Goal: Transaction & Acquisition: Purchase product/service

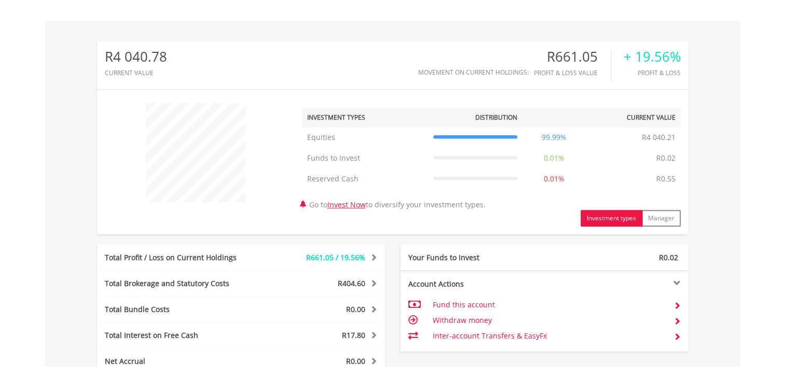
scroll to position [415, 0]
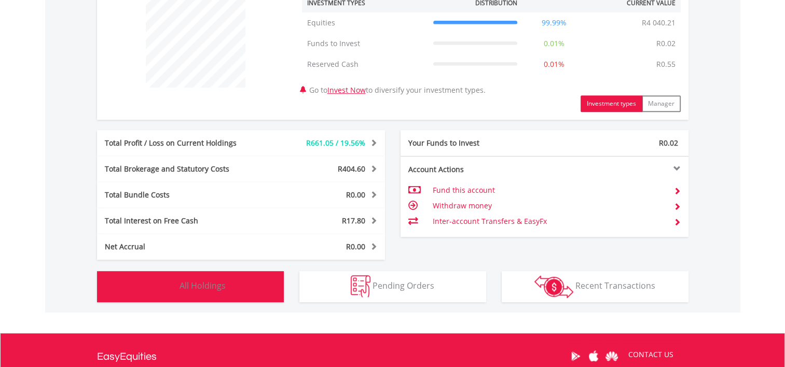
click at [190, 283] on span "All Holdings" at bounding box center [203, 285] width 46 height 11
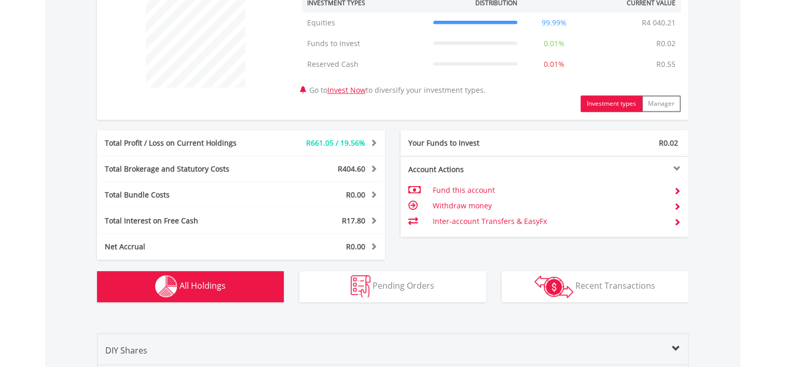
scroll to position [748, 0]
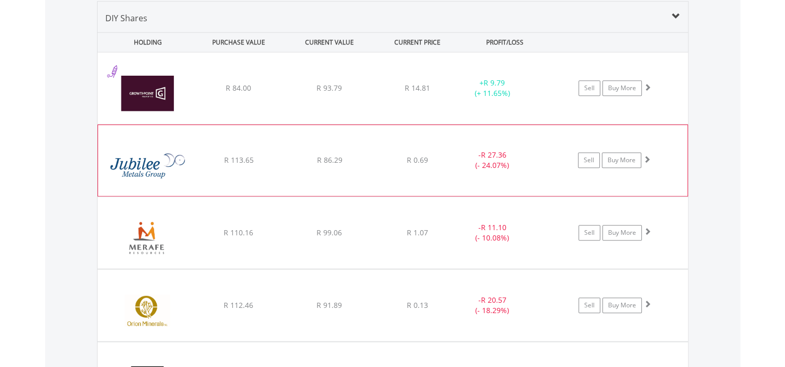
click at [647, 157] on span at bounding box center [646, 159] width 7 height 7
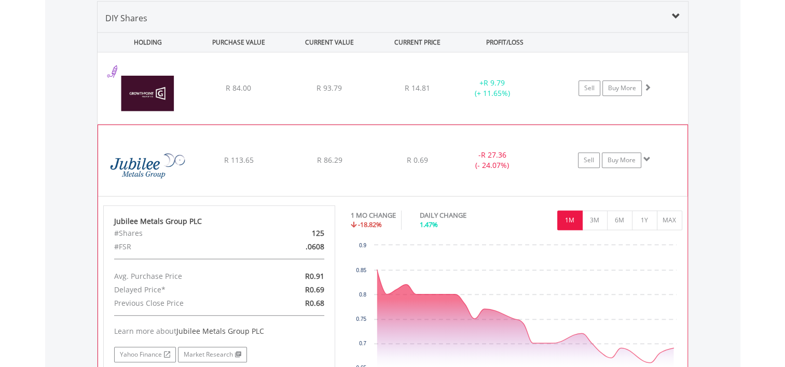
click at [647, 157] on span at bounding box center [646, 159] width 7 height 7
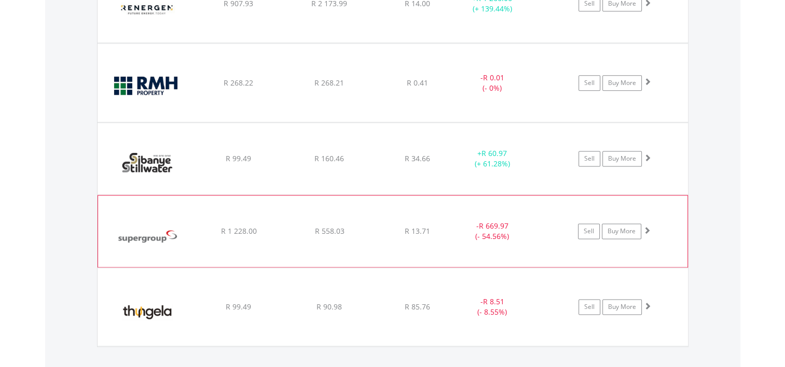
scroll to position [1319, 0]
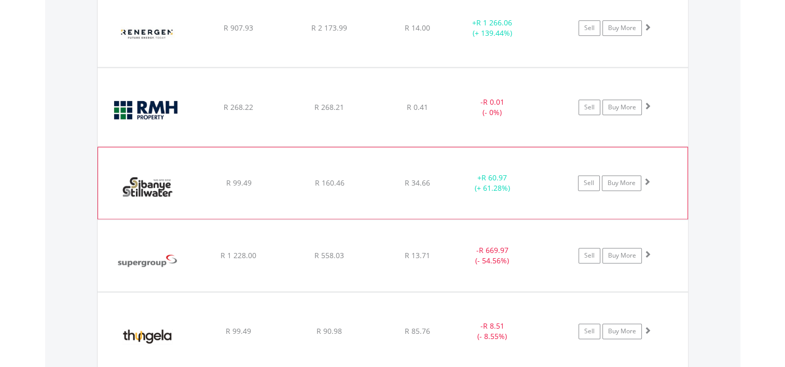
click at [646, 178] on span at bounding box center [646, 181] width 7 height 7
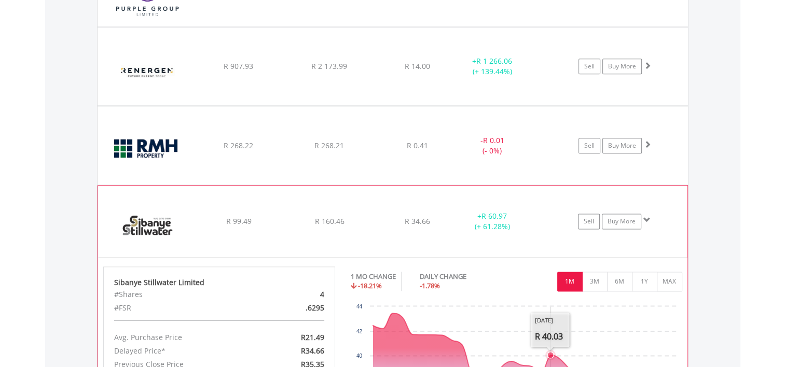
scroll to position [1215, 0]
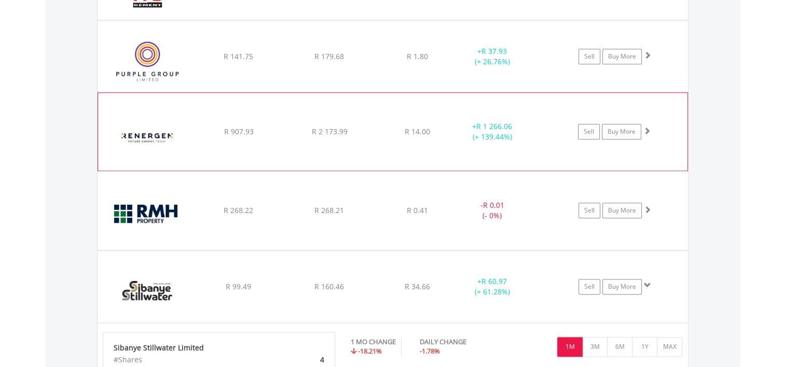
click at [648, 130] on span at bounding box center [646, 130] width 7 height 7
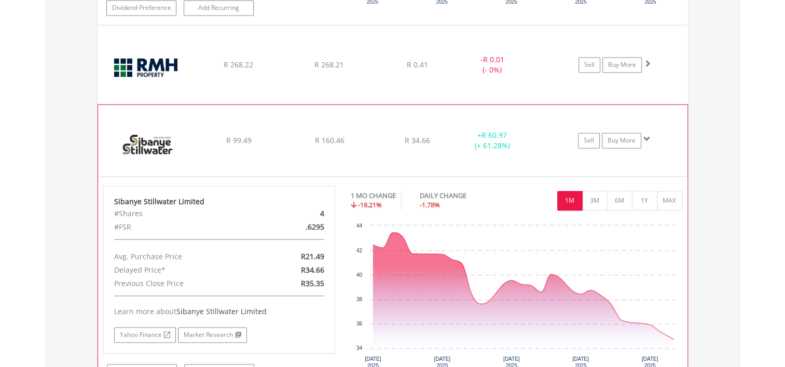
scroll to position [1570, 0]
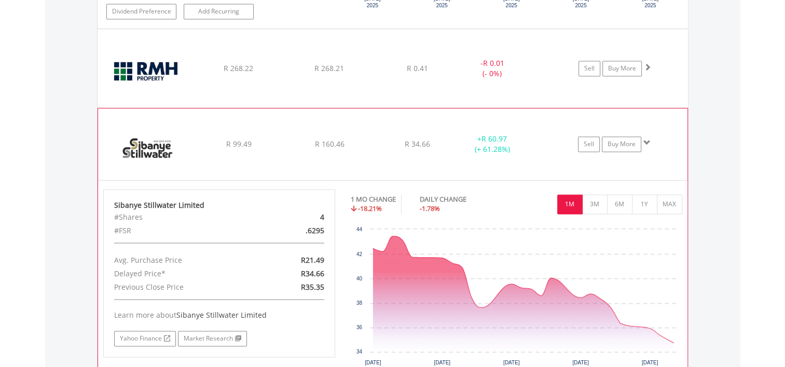
click at [647, 139] on span at bounding box center [646, 142] width 7 height 7
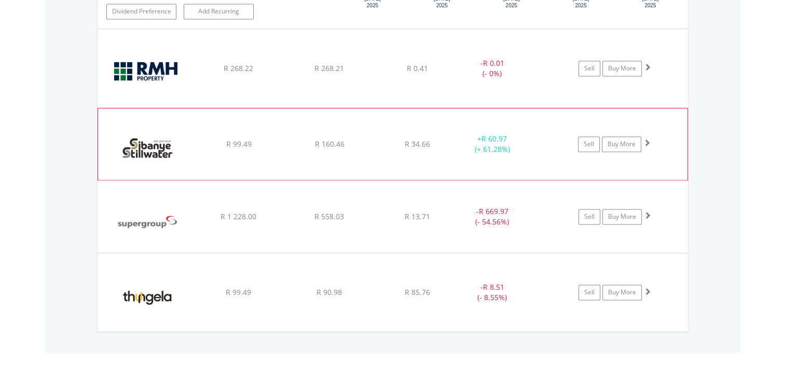
click at [647, 139] on span at bounding box center [646, 142] width 7 height 7
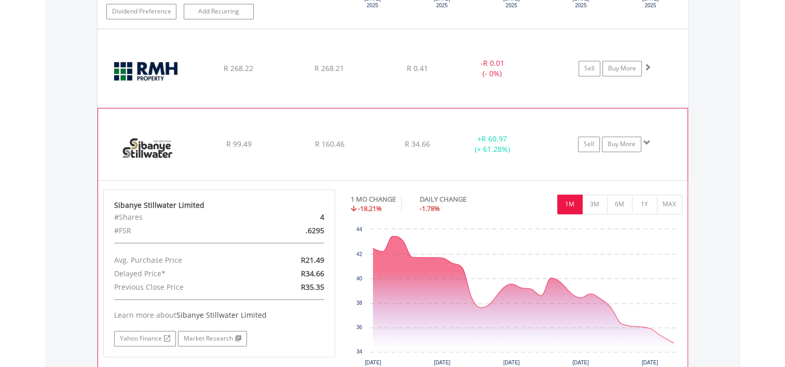
click at [647, 139] on span at bounding box center [646, 142] width 7 height 7
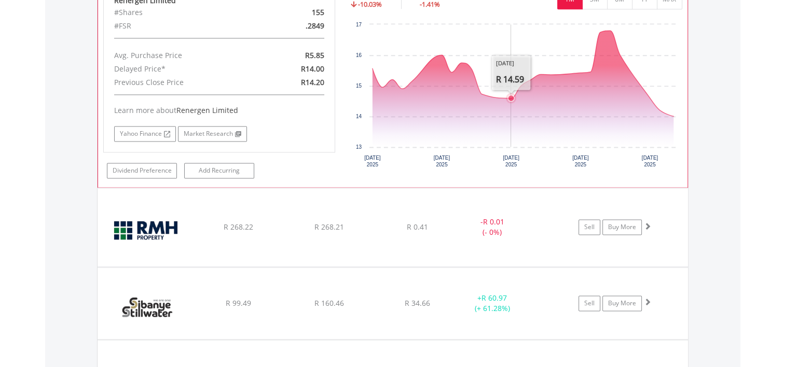
scroll to position [1203, 0]
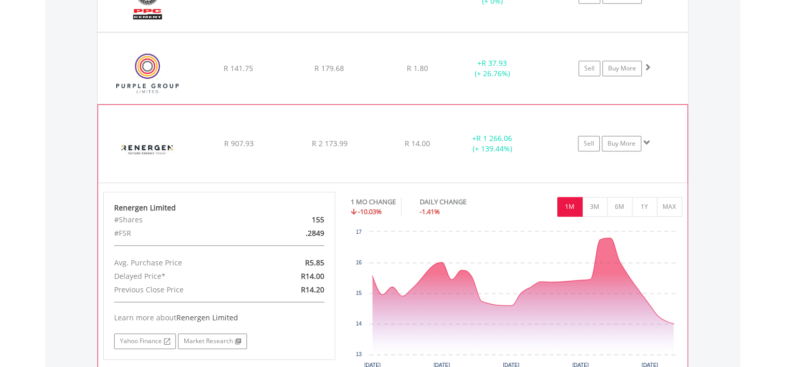
click at [644, 139] on span at bounding box center [646, 142] width 7 height 7
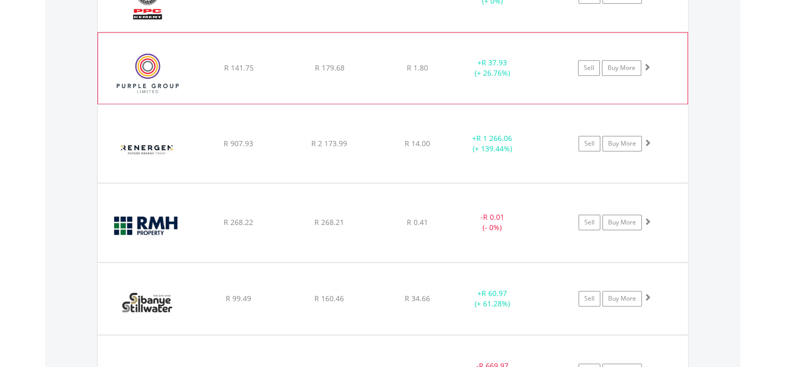
click at [649, 65] on span at bounding box center [646, 66] width 7 height 7
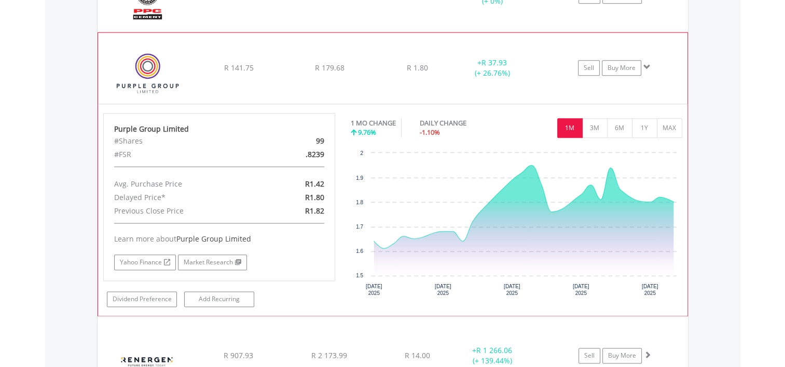
click at [649, 65] on span at bounding box center [646, 66] width 7 height 7
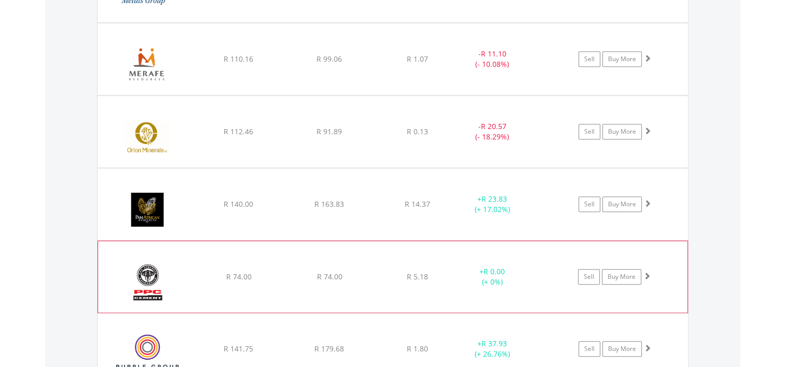
scroll to position [943, 0]
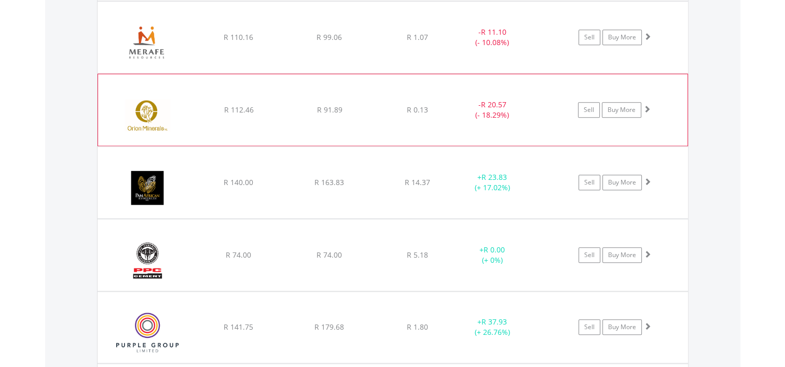
click at [648, 106] on span at bounding box center [646, 108] width 7 height 7
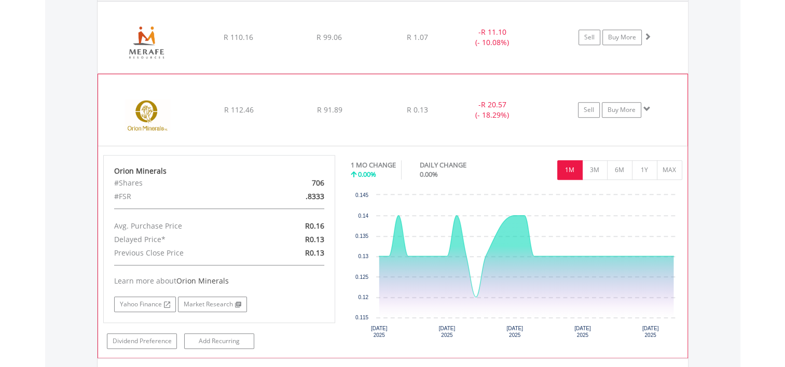
click at [648, 106] on span at bounding box center [646, 108] width 7 height 7
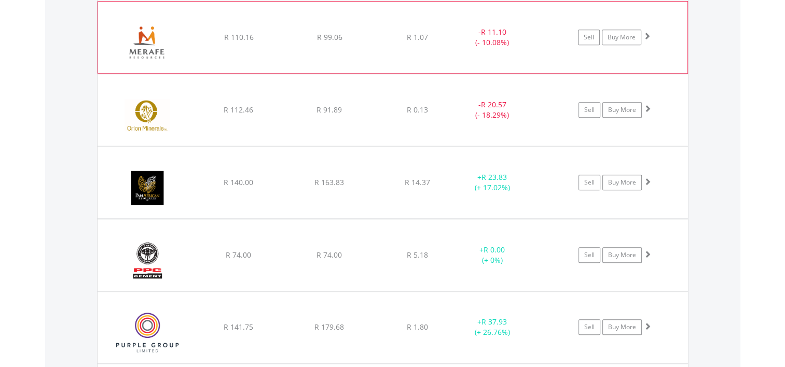
click at [646, 33] on span at bounding box center [646, 35] width 7 height 7
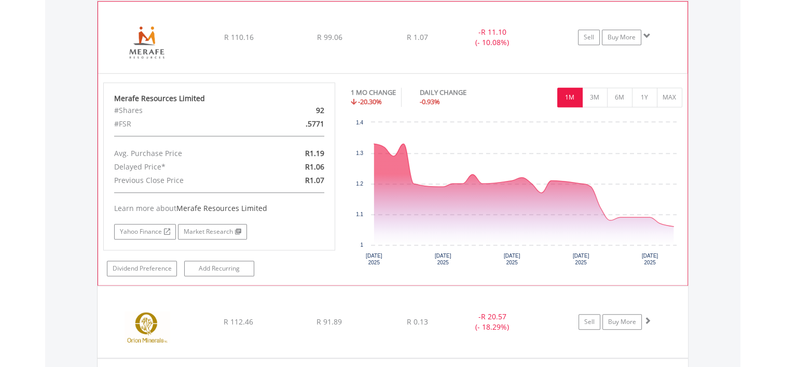
click at [646, 33] on span at bounding box center [646, 35] width 7 height 7
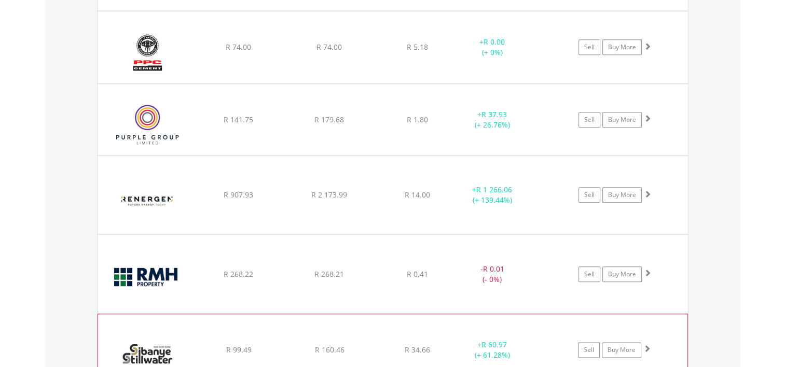
scroll to position [1151, 0]
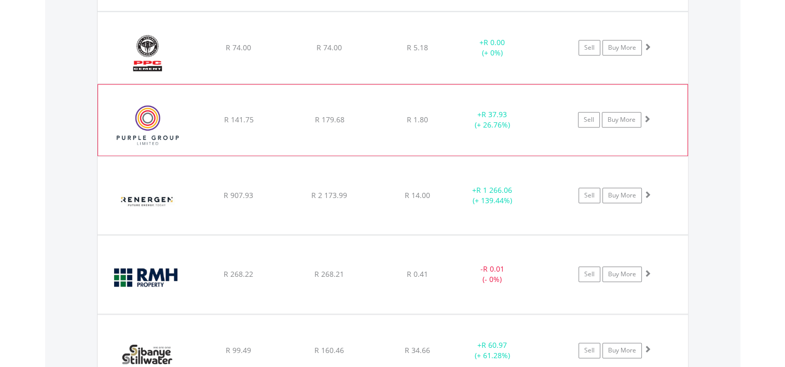
click at [645, 115] on span at bounding box center [646, 118] width 7 height 7
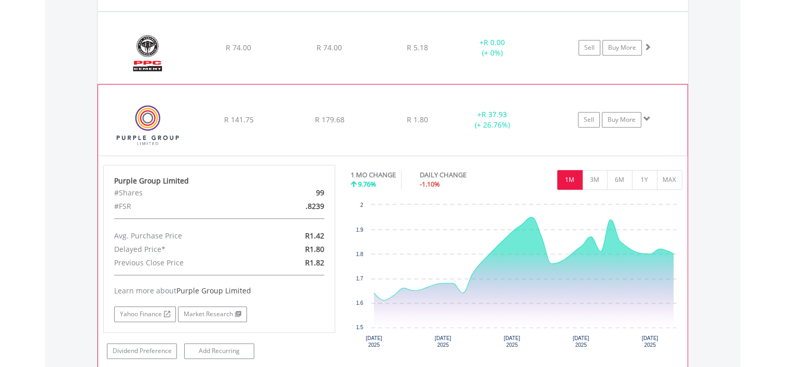
click at [645, 115] on span at bounding box center [646, 118] width 7 height 7
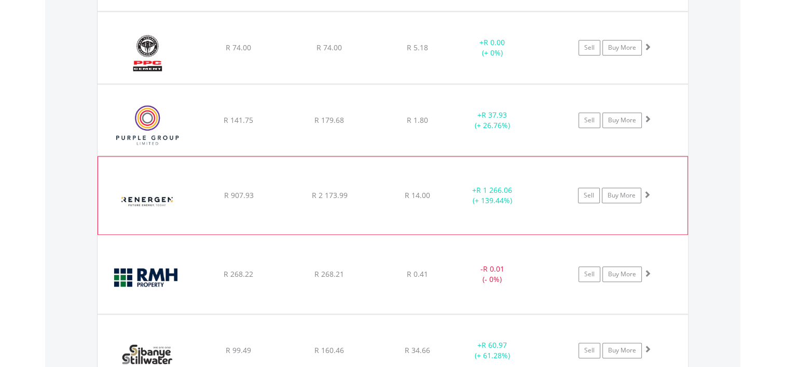
click at [646, 193] on span at bounding box center [646, 194] width 7 height 7
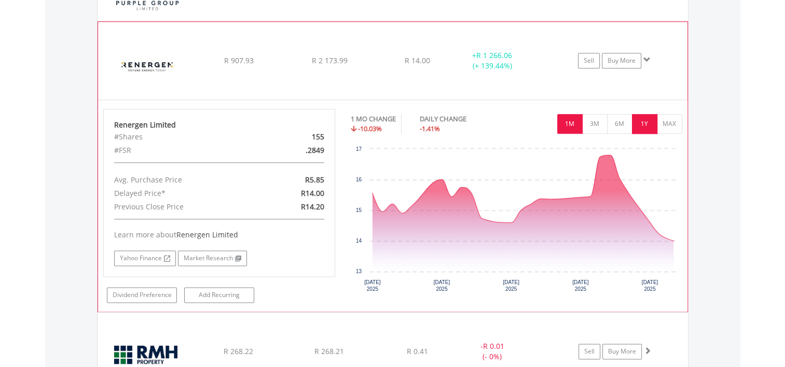
scroll to position [1307, 0]
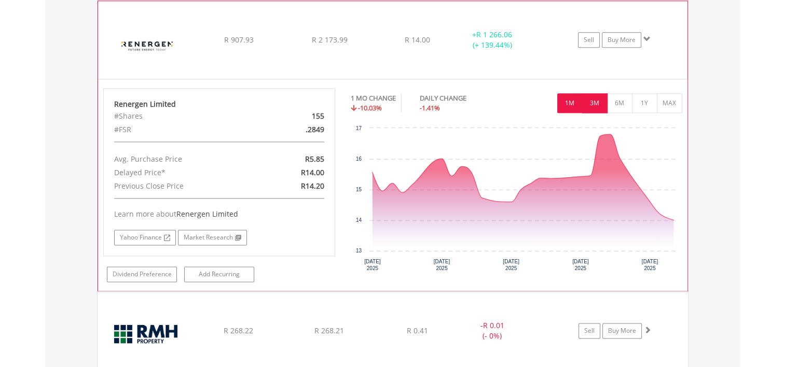
click at [599, 97] on button "3M" at bounding box center [594, 103] width 25 height 20
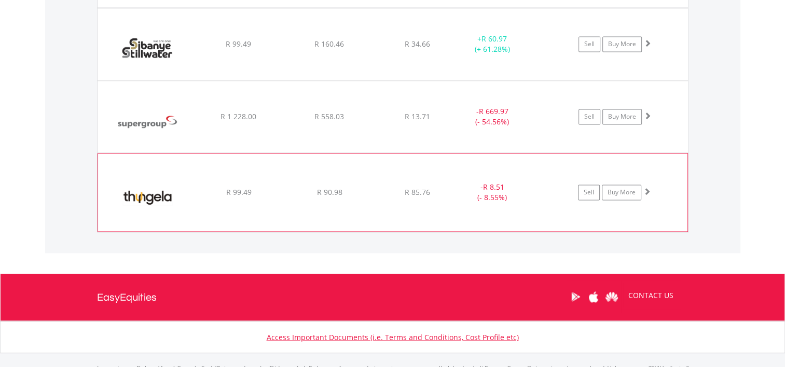
scroll to position [1255, 0]
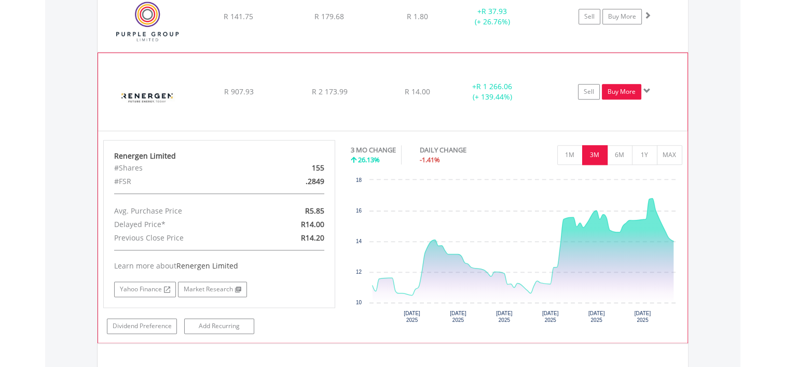
click at [617, 93] on link "Buy More" at bounding box center [621, 92] width 39 height 16
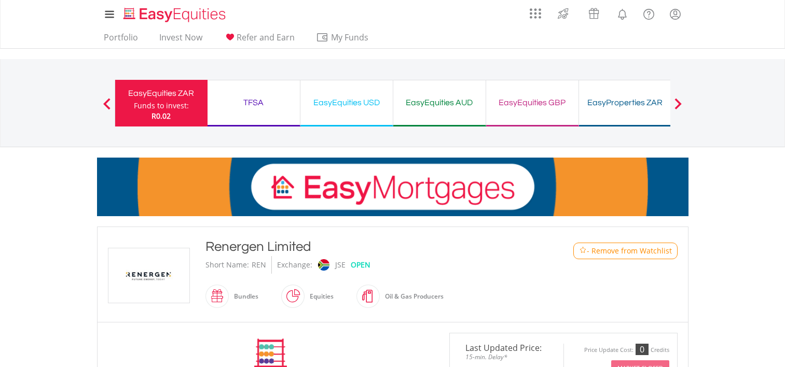
scroll to position [311, 0]
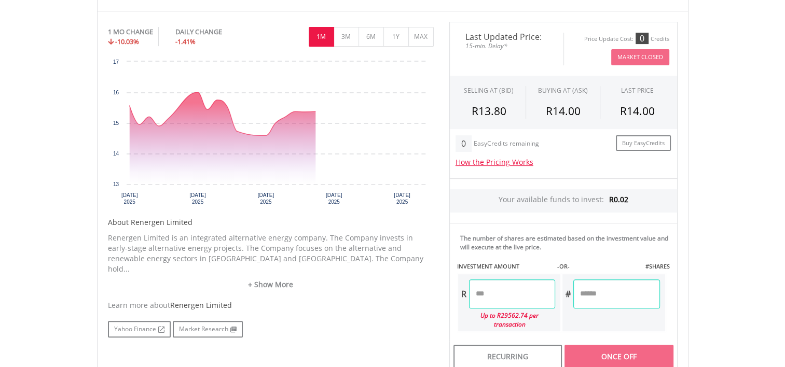
click at [498, 297] on input "number" at bounding box center [512, 294] width 86 height 29
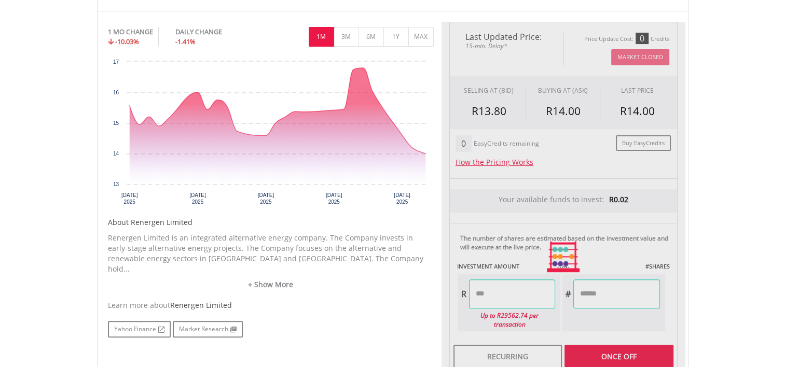
type input "******"
type input "*******"
click at [629, 284] on div "Last Updated Price: 15-min. Delay* Price Update Cost: 0 Credits Market Closed S…" at bounding box center [564, 257] width 244 height 471
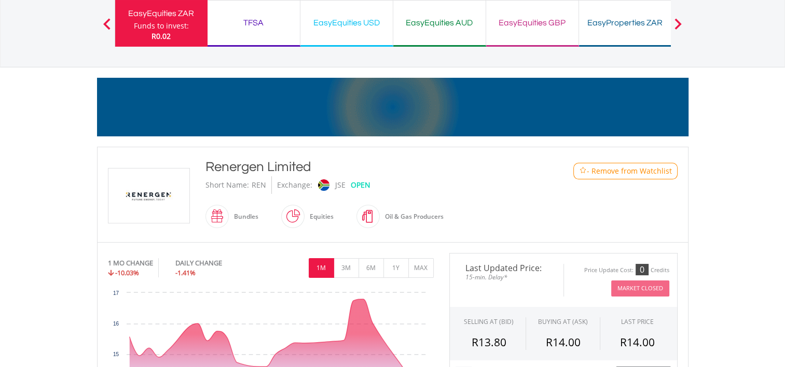
scroll to position [52, 0]
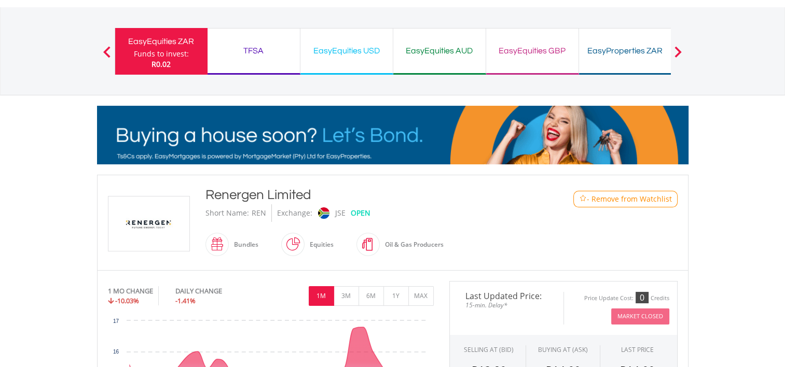
click at [105, 50] on span at bounding box center [106, 51] width 7 height 11
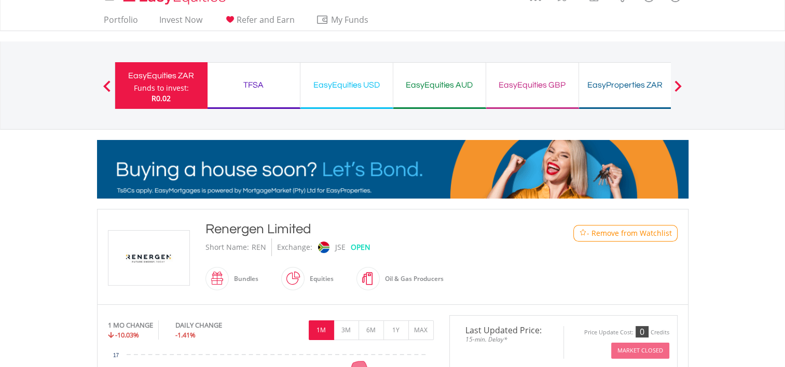
scroll to position [0, 0]
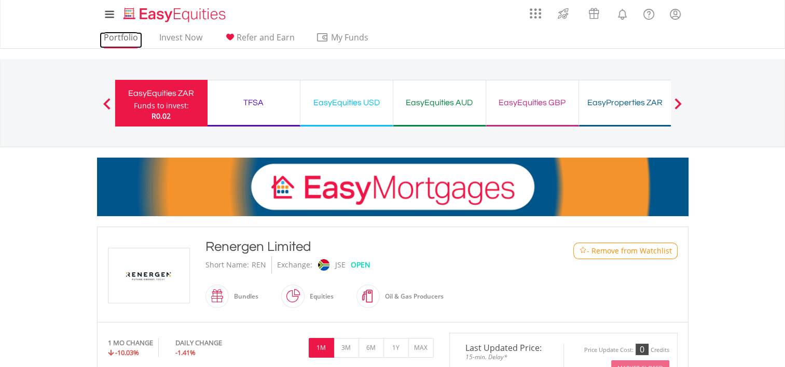
click at [128, 37] on link "Portfolio" at bounding box center [121, 40] width 43 height 16
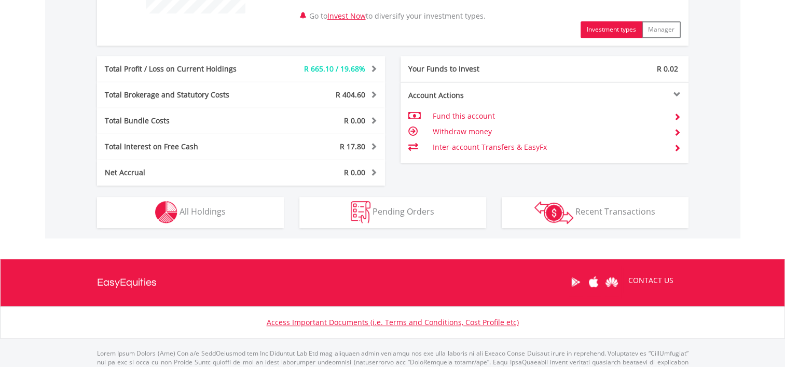
scroll to position [530, 0]
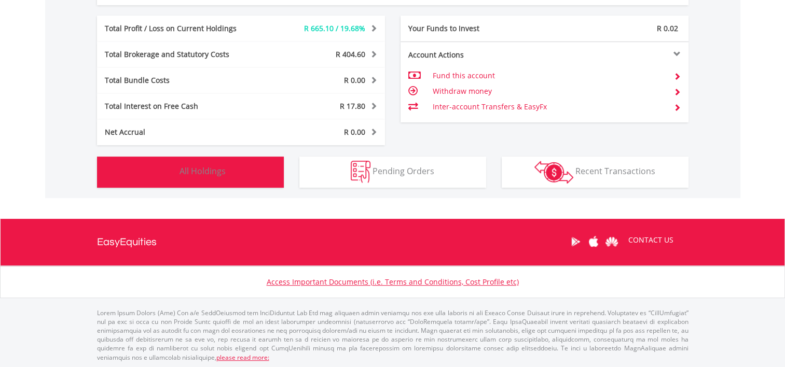
click at [258, 176] on button "Holdings All Holdings" at bounding box center [190, 172] width 187 height 31
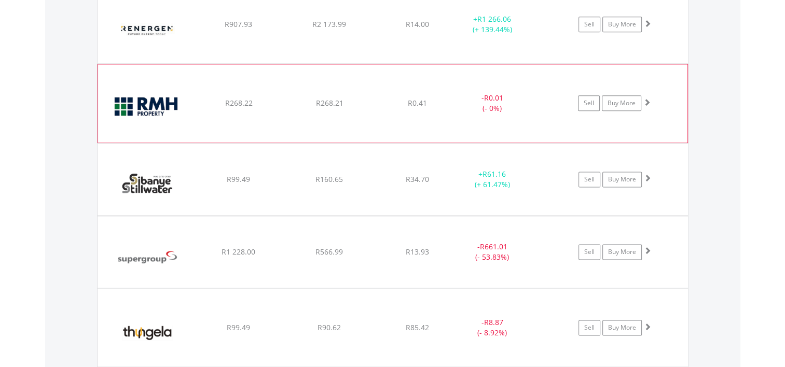
scroll to position [1371, 0]
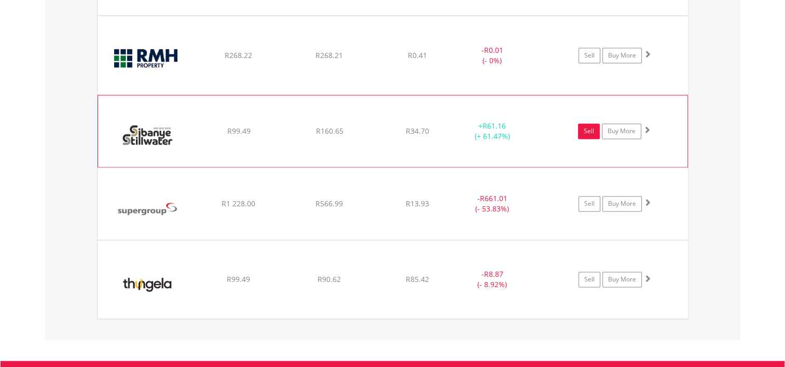
click at [587, 126] on link "Sell" at bounding box center [589, 132] width 22 height 16
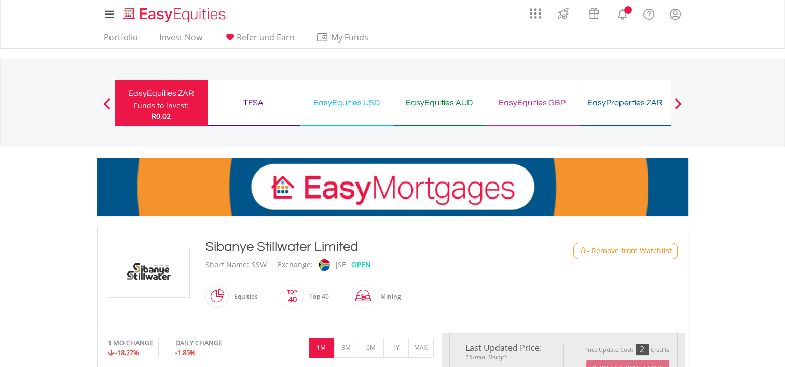
scroll to position [311, 0]
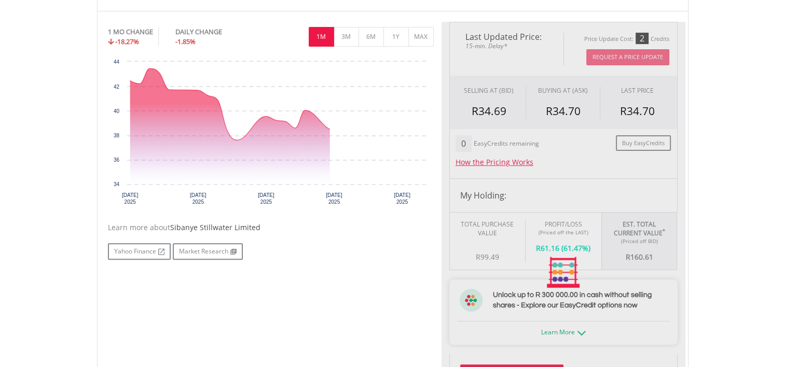
type input "******"
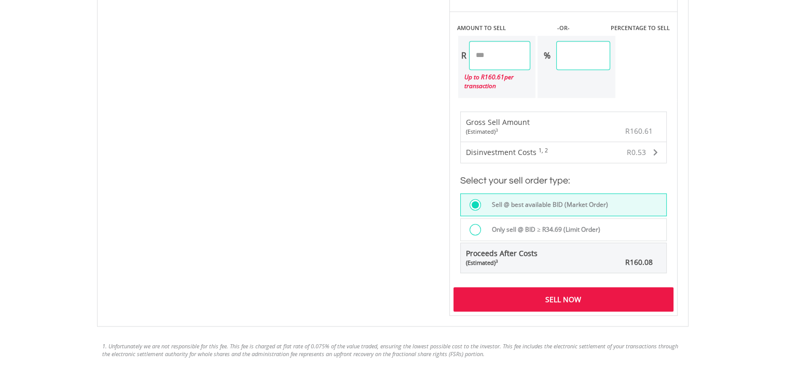
scroll to position [727, 0]
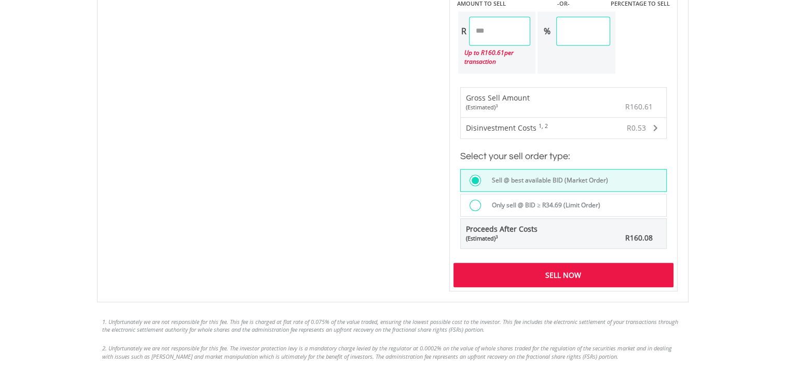
click at [555, 271] on div "Sell Now" at bounding box center [564, 275] width 220 height 24
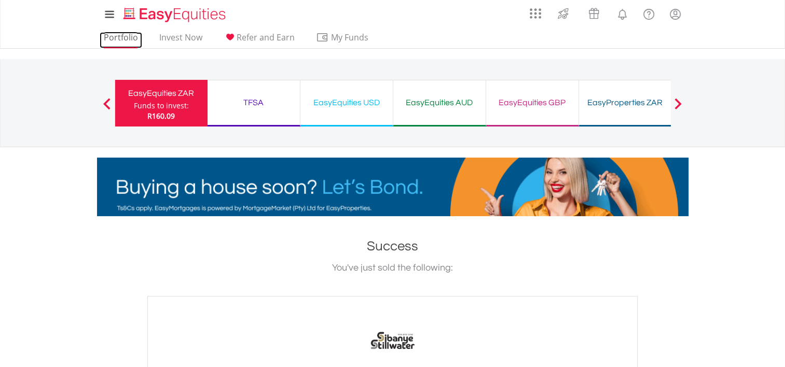
click at [120, 42] on link "Portfolio" at bounding box center [121, 40] width 43 height 16
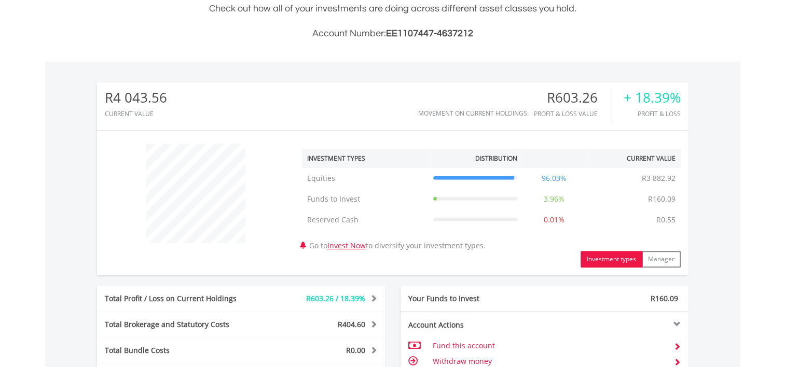
scroll to position [519, 0]
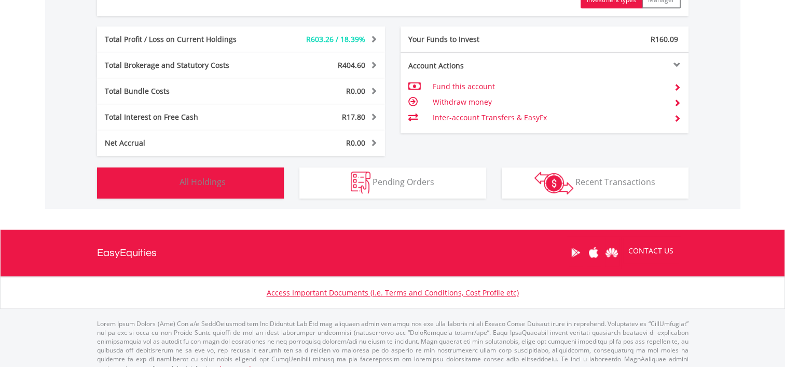
click at [205, 182] on span "All Holdings" at bounding box center [203, 181] width 46 height 11
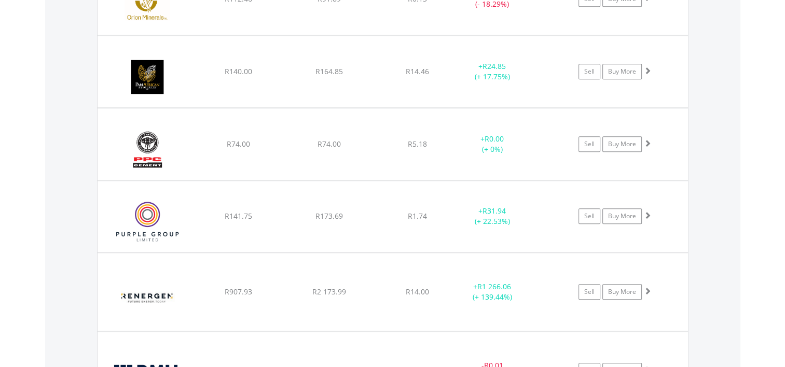
scroll to position [1007, 0]
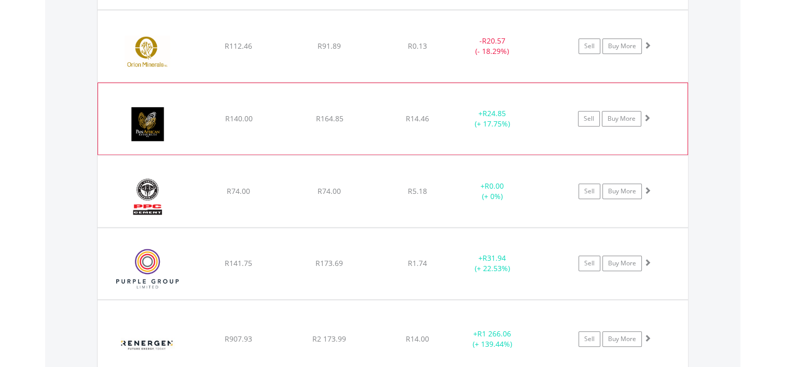
click at [646, 114] on span at bounding box center [646, 117] width 7 height 7
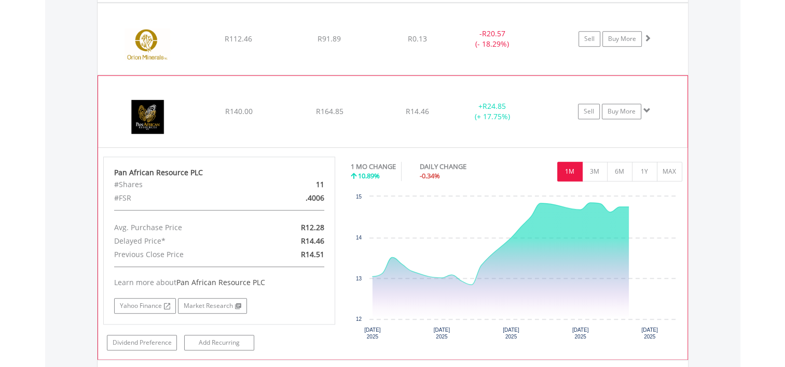
scroll to position [1059, 0]
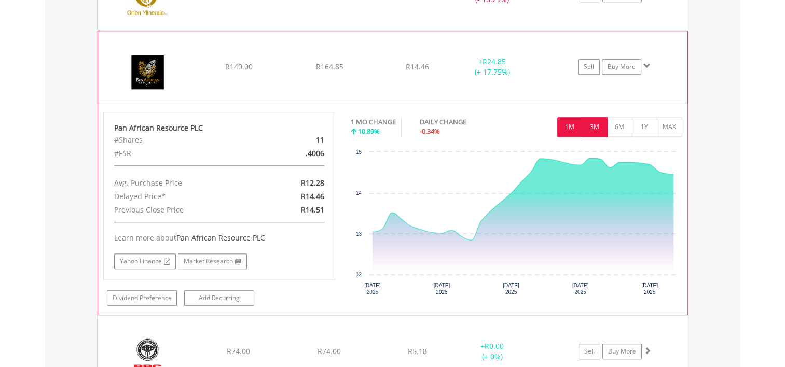
click at [597, 120] on button "3M" at bounding box center [594, 127] width 25 height 20
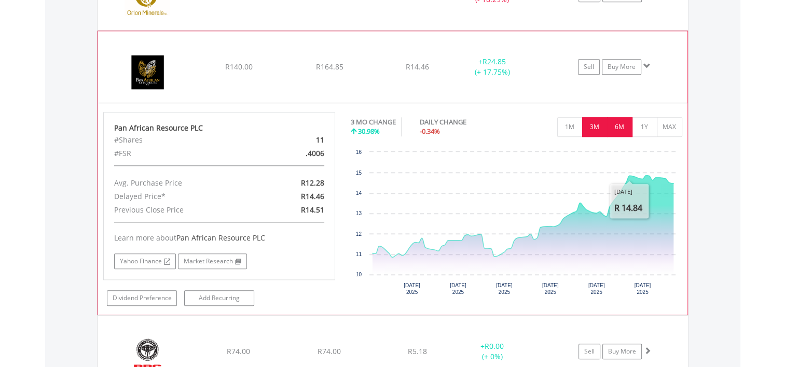
click at [615, 124] on button "6M" at bounding box center [619, 127] width 25 height 20
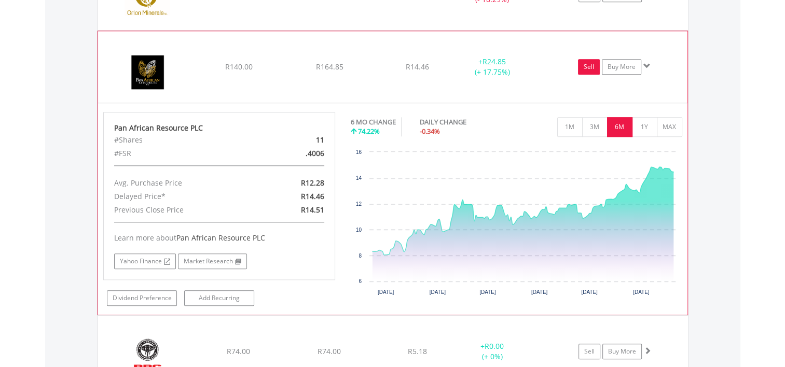
click at [593, 65] on link "Sell" at bounding box center [589, 67] width 22 height 16
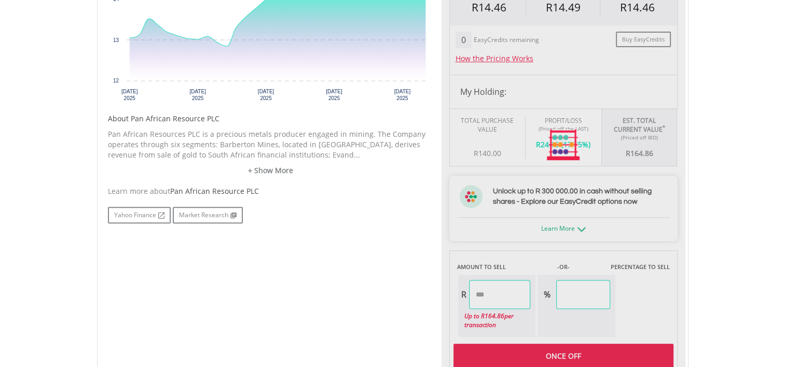
type input "******"
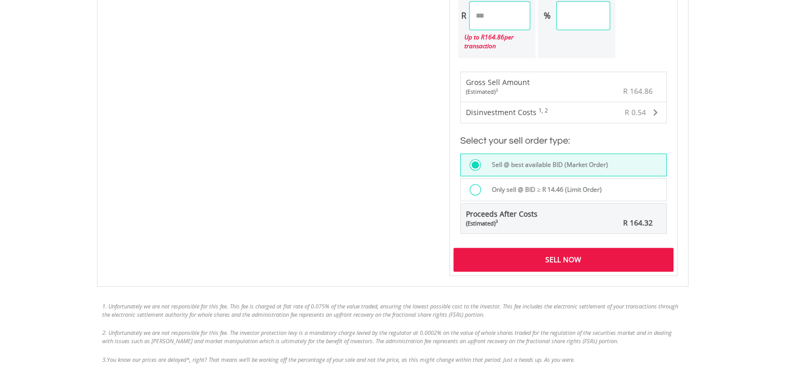
scroll to position [727, 0]
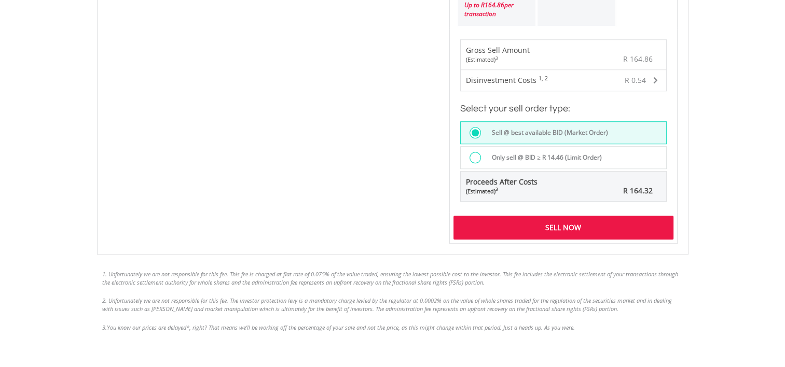
click at [577, 221] on div "Sell Now" at bounding box center [564, 228] width 220 height 24
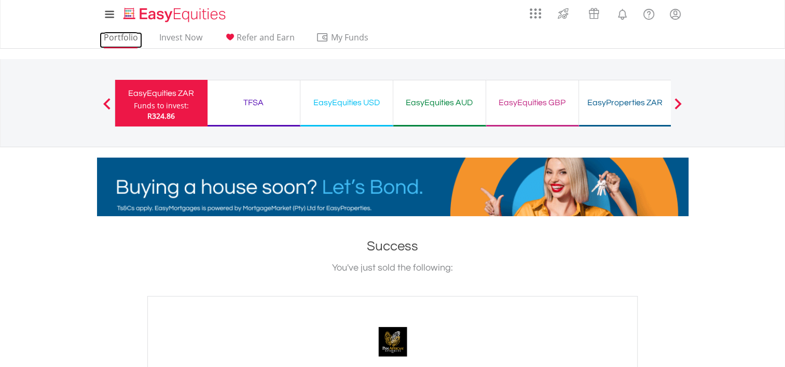
click at [112, 42] on link "Portfolio" at bounding box center [121, 40] width 43 height 16
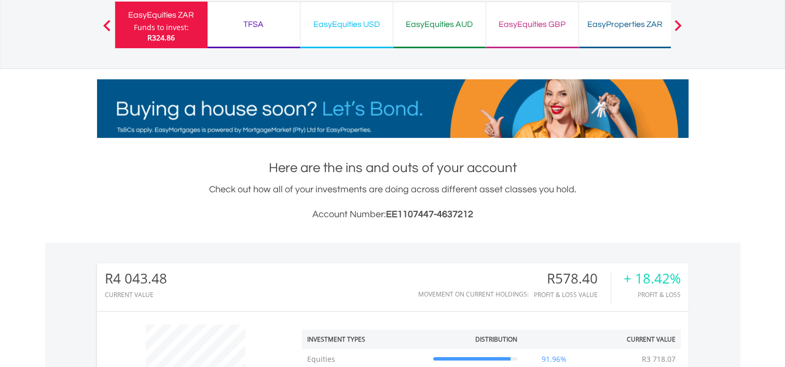
scroll to position [519, 0]
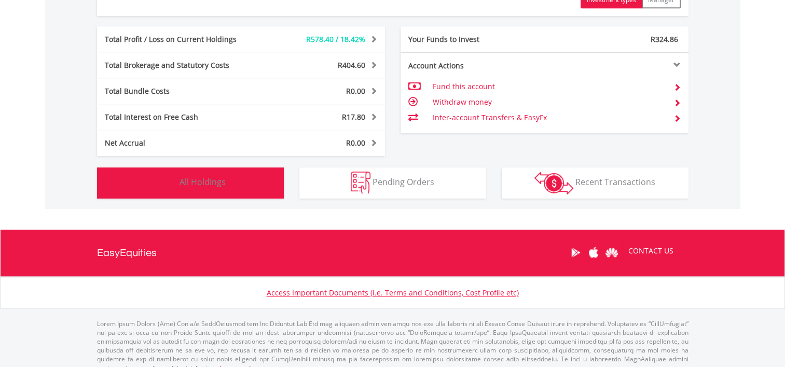
click at [193, 178] on span "All Holdings" at bounding box center [203, 181] width 46 height 11
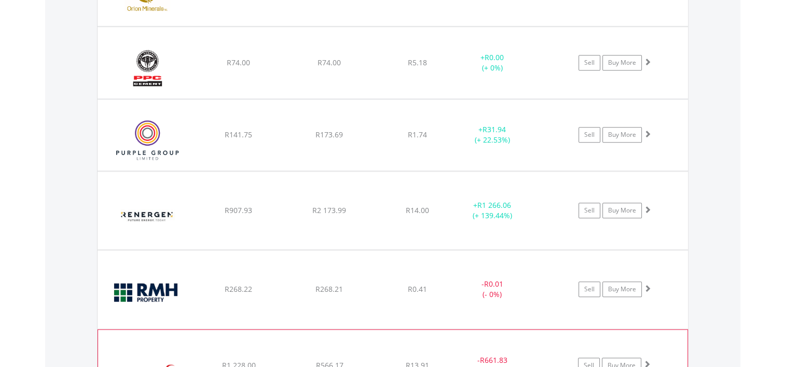
scroll to position [1007, 0]
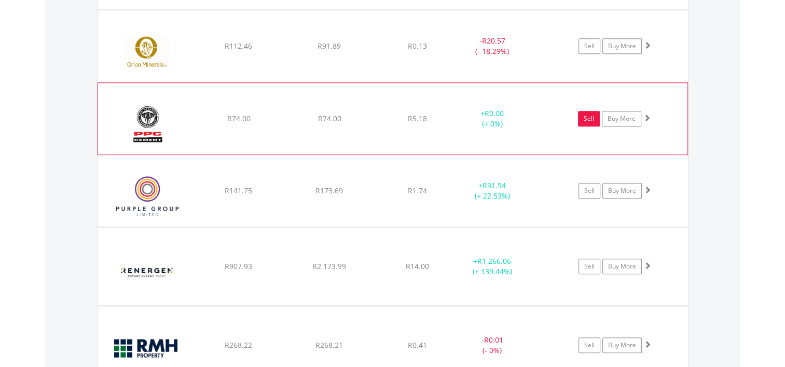
click at [590, 119] on link "Sell" at bounding box center [589, 119] width 22 height 16
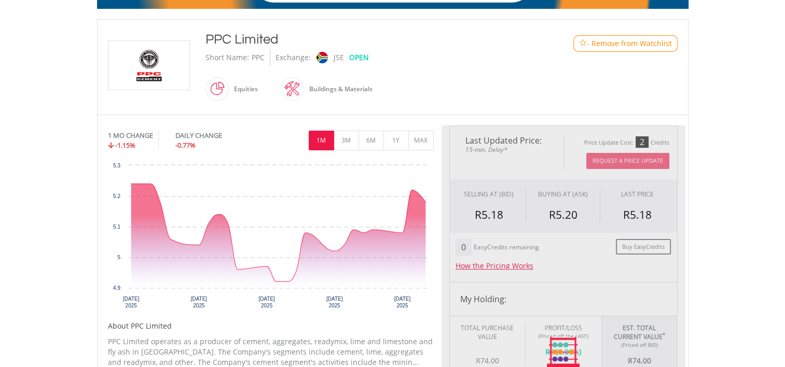
scroll to position [415, 0]
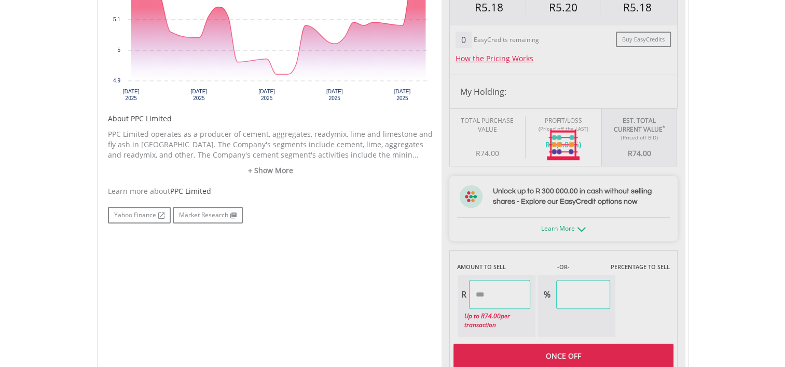
type input "*****"
type input "******"
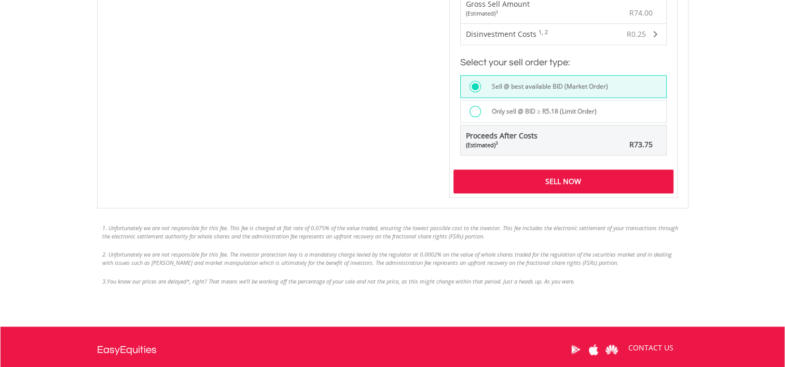
scroll to position [778, 0]
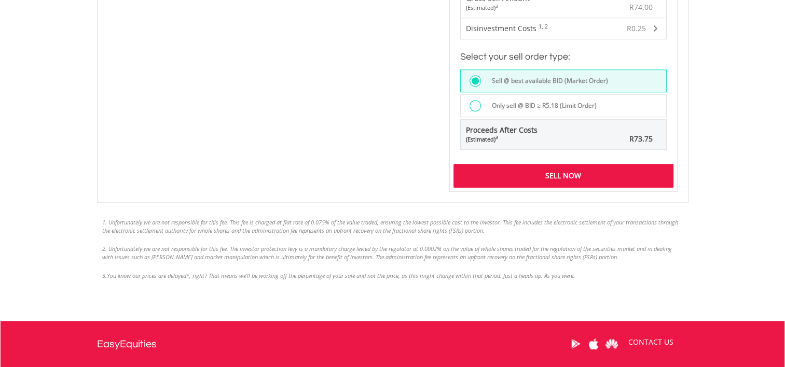
click at [535, 176] on div "Sell Now" at bounding box center [564, 176] width 220 height 24
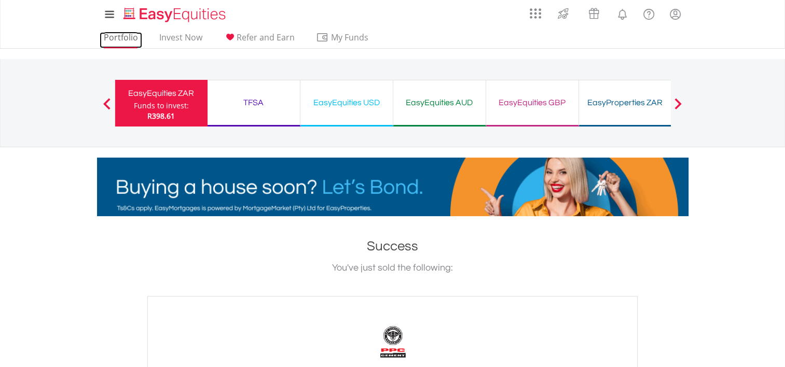
click at [126, 40] on link "Portfolio" at bounding box center [121, 40] width 43 height 16
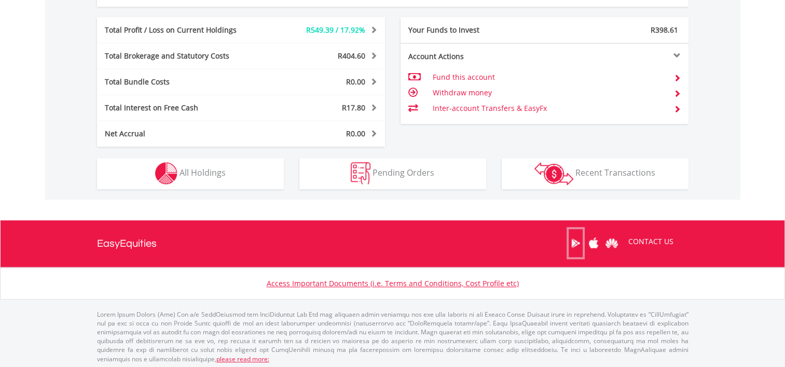
scroll to position [530, 0]
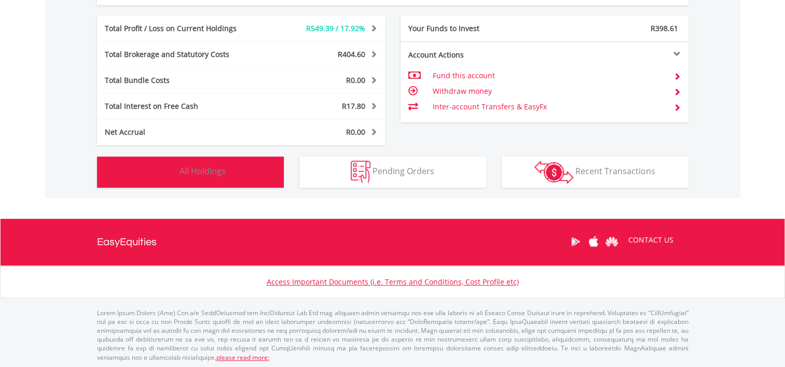
click at [189, 173] on span "All Holdings" at bounding box center [203, 171] width 46 height 11
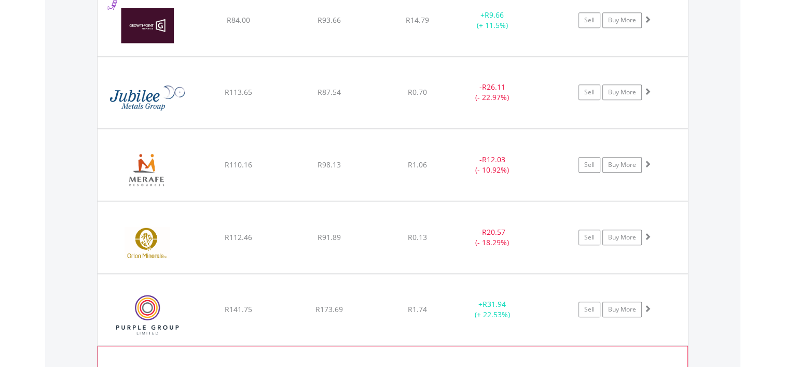
scroll to position [955, 0]
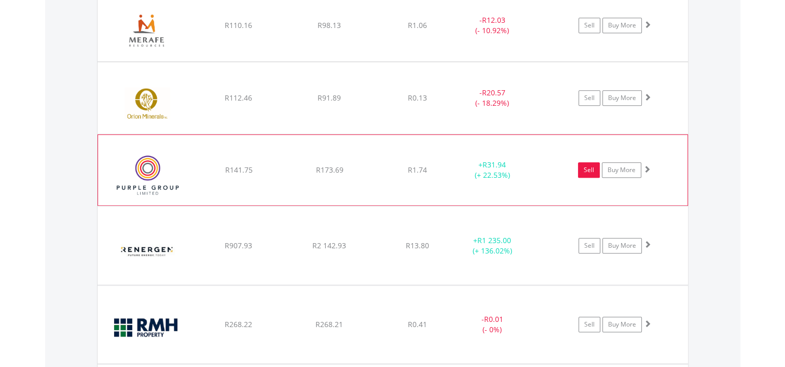
click at [594, 170] on link "Sell" at bounding box center [589, 170] width 22 height 16
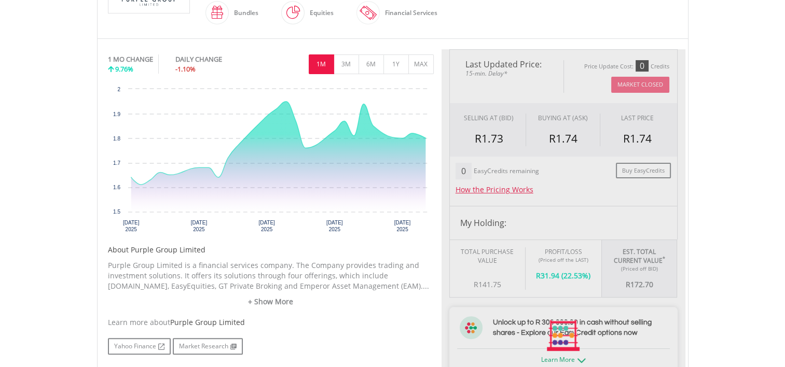
type input "******"
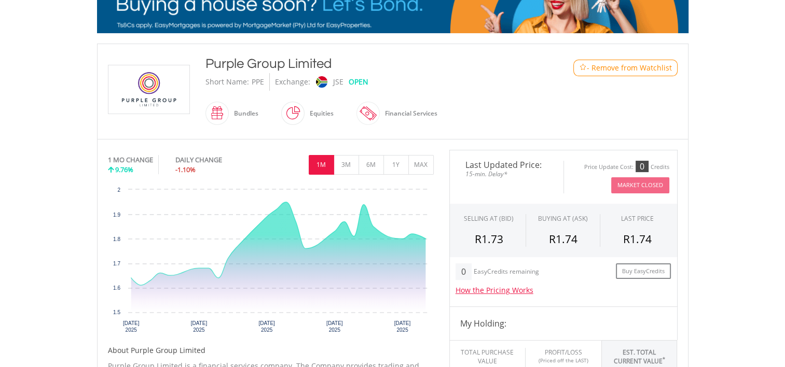
scroll to position [104, 0]
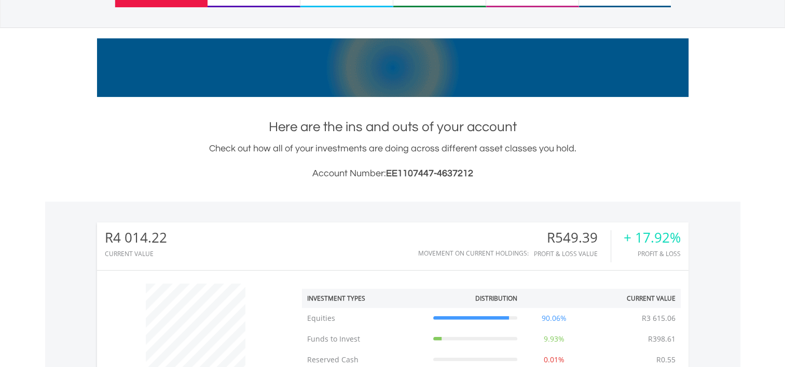
scroll to position [11, 0]
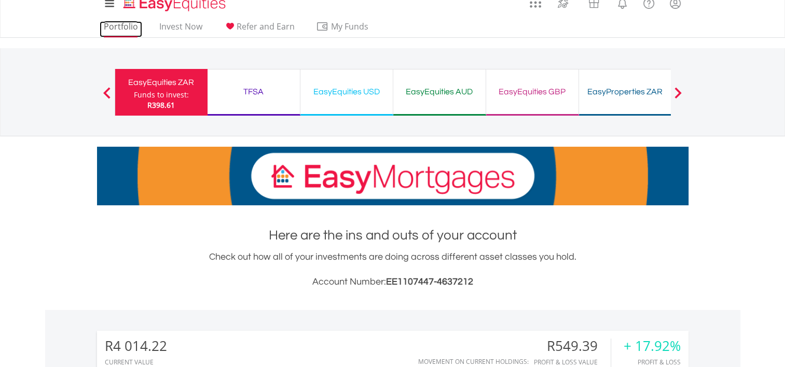
click at [118, 29] on link "Portfolio" at bounding box center [121, 29] width 43 height 16
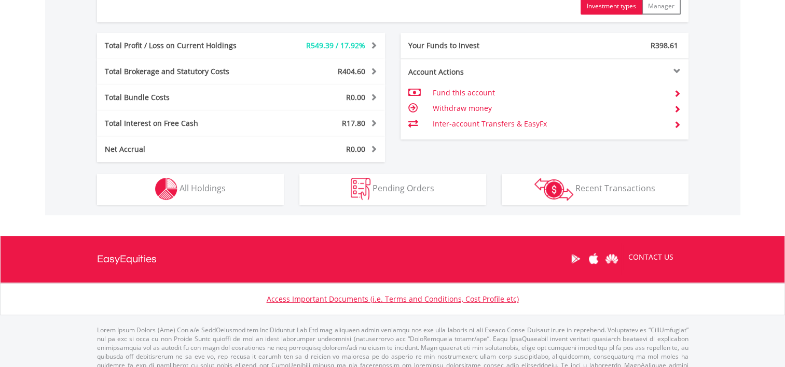
scroll to position [519, 0]
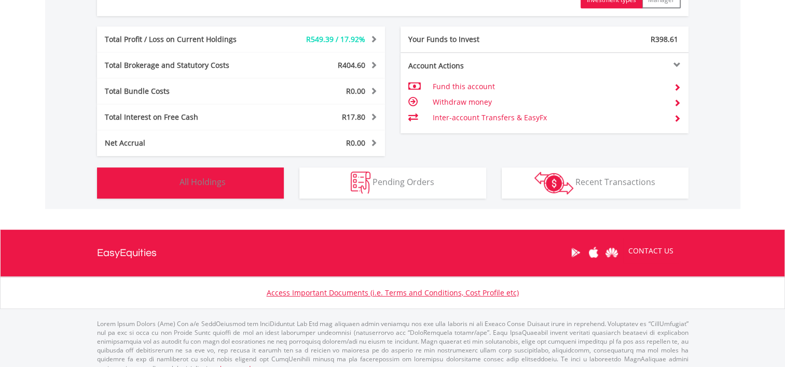
click at [231, 185] on button "Holdings All Holdings" at bounding box center [190, 183] width 187 height 31
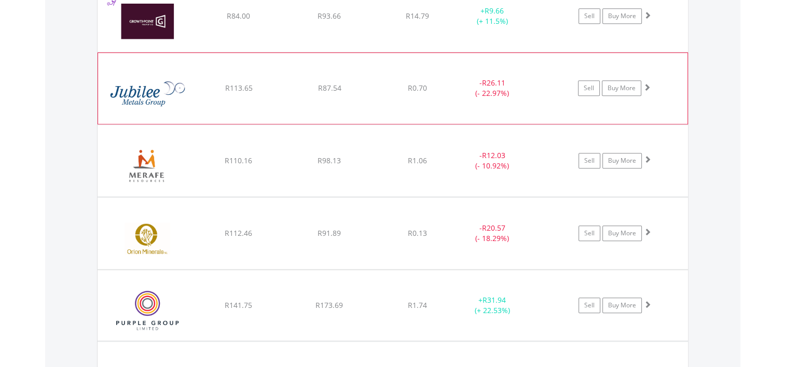
scroll to position [903, 0]
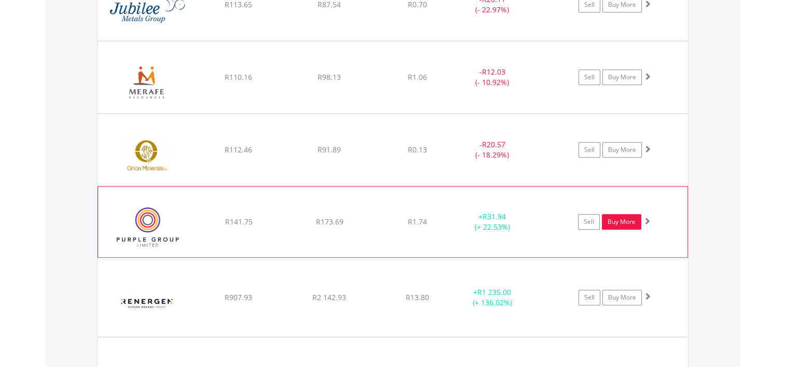
click at [626, 218] on link "Buy More" at bounding box center [621, 222] width 39 height 16
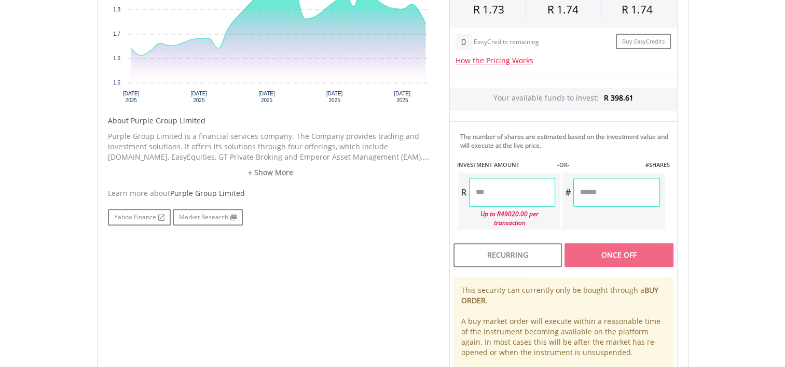
scroll to position [415, 0]
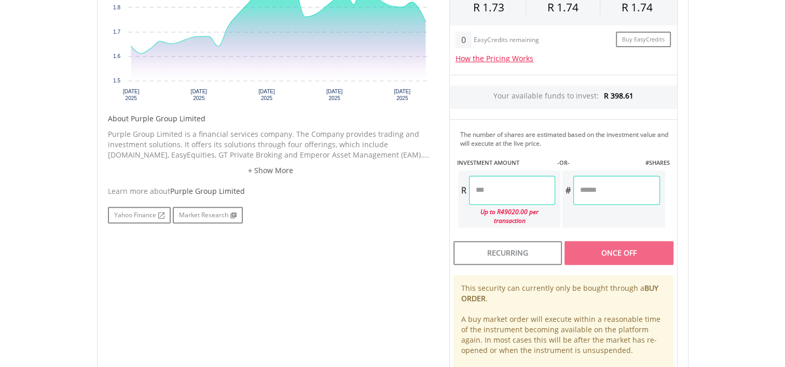
click at [492, 188] on input "number" at bounding box center [512, 190] width 86 height 29
click at [614, 186] on div "Last Updated Price: 15-min. Delay* Price Update Cost: 0 Credits Market Closed S…" at bounding box center [564, 153] width 244 height 471
type input "******"
type input "*******"
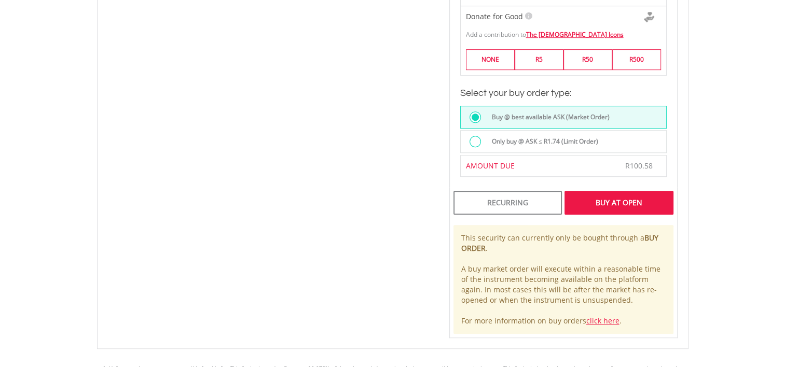
scroll to position [727, 0]
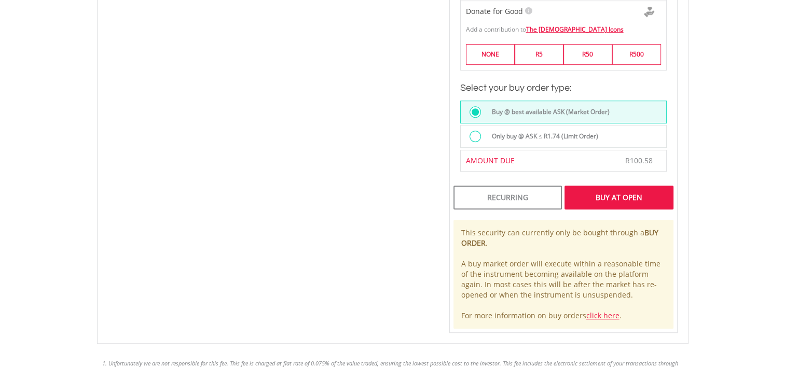
click at [607, 186] on div "Buy At Open" at bounding box center [619, 198] width 108 height 24
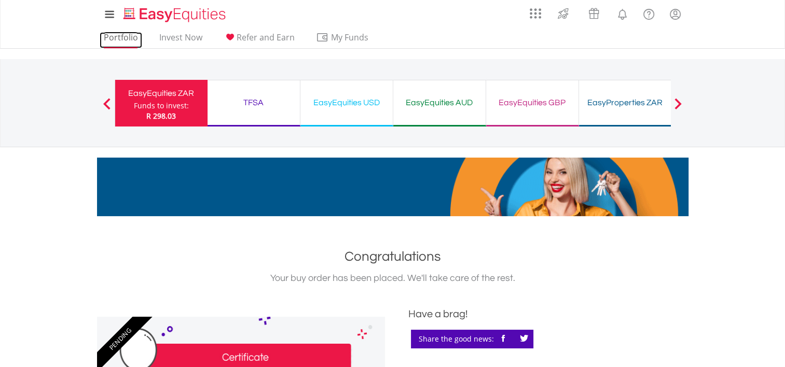
click at [114, 36] on link "Portfolio" at bounding box center [121, 40] width 43 height 16
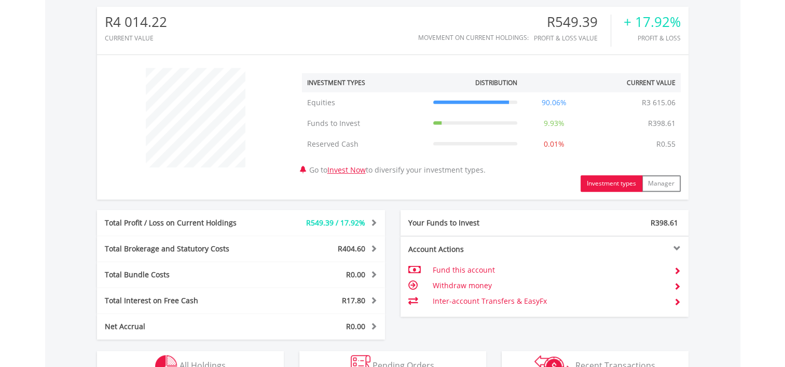
scroll to position [415, 0]
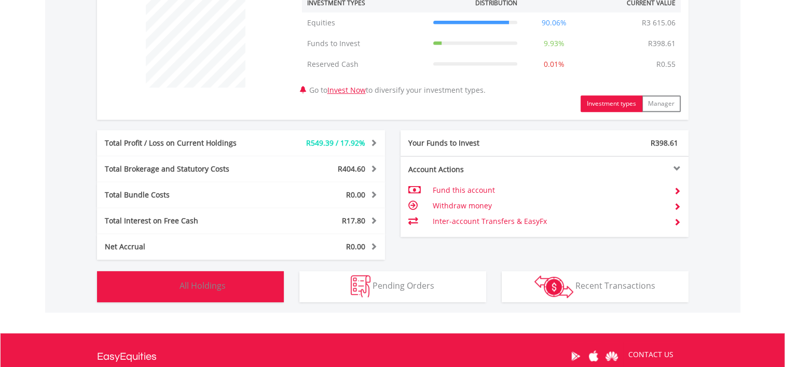
click at [236, 284] on button "Holdings All Holdings" at bounding box center [190, 286] width 187 height 31
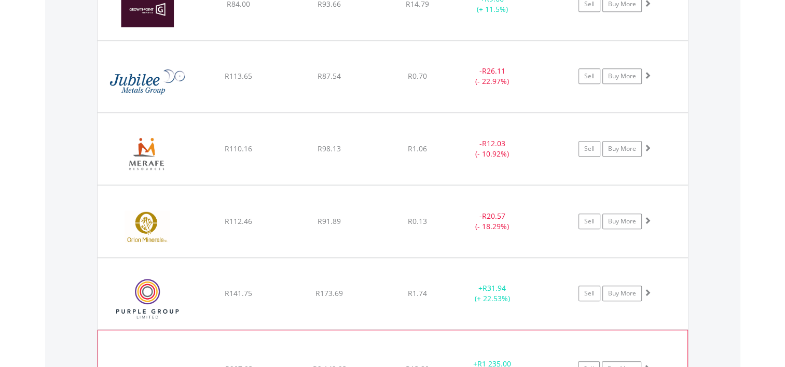
scroll to position [955, 0]
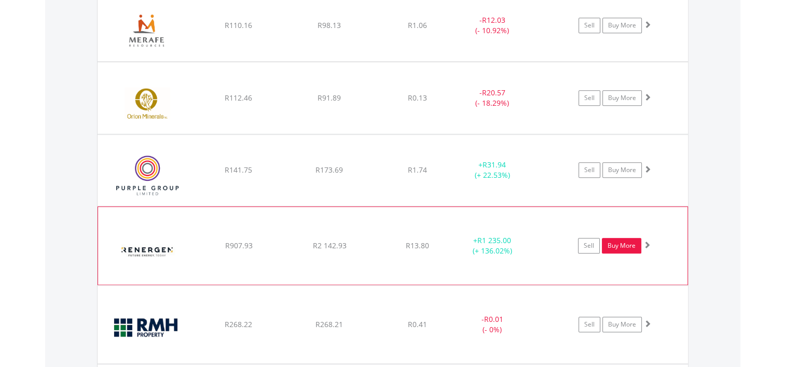
click at [618, 247] on link "Buy More" at bounding box center [621, 246] width 39 height 16
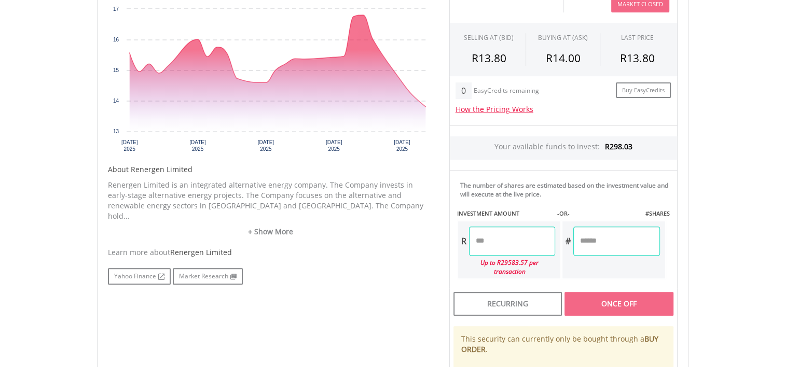
scroll to position [415, 0]
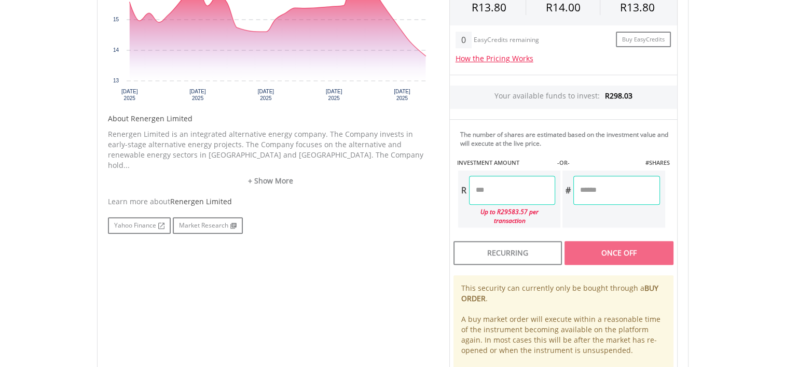
click at [489, 177] on input "number" at bounding box center [512, 190] width 86 height 29
click at [607, 177] on div "Last Updated Price: 15-min. Delay* Price Update Cost: 0 Credits Market Closed S…" at bounding box center [564, 153] width 244 height 471
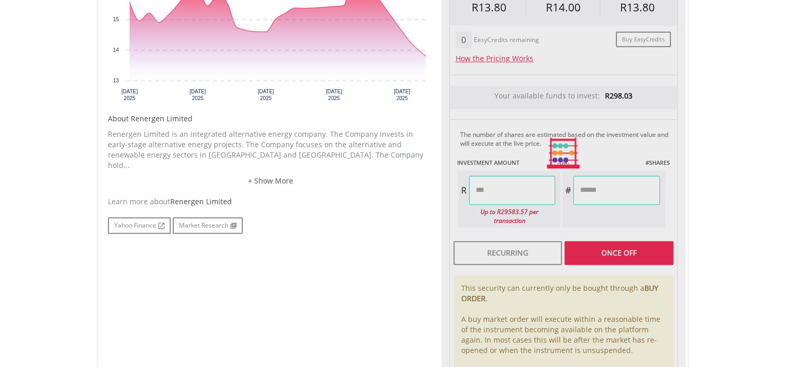
type input "******"
type input "*******"
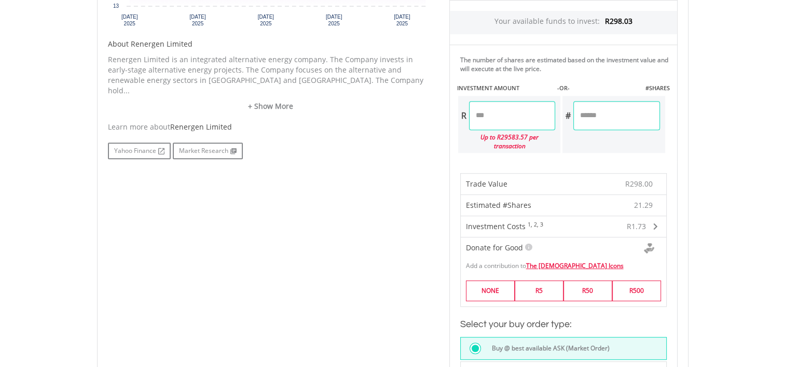
scroll to position [467, 0]
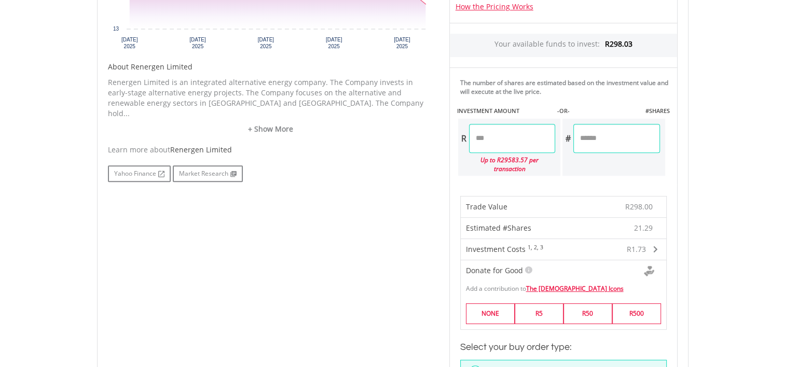
click at [486, 139] on input "******" at bounding box center [512, 138] width 86 height 29
type input "******"
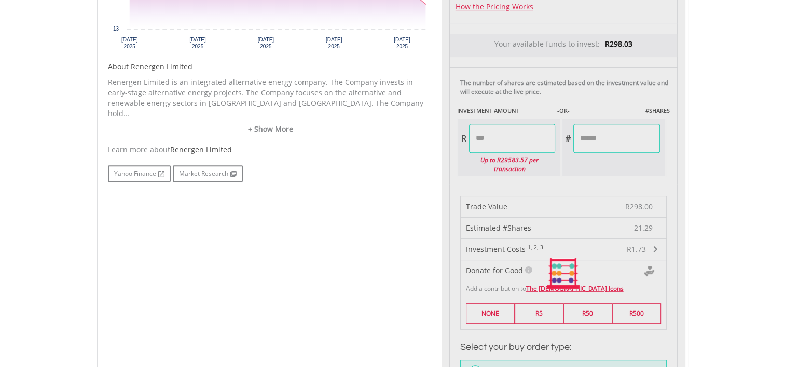
click at [619, 129] on div "Last Updated Price: 15-min. Delay* Price Update Cost: 0 Credits Market Closed S…" at bounding box center [564, 273] width 244 height 815
type input "*******"
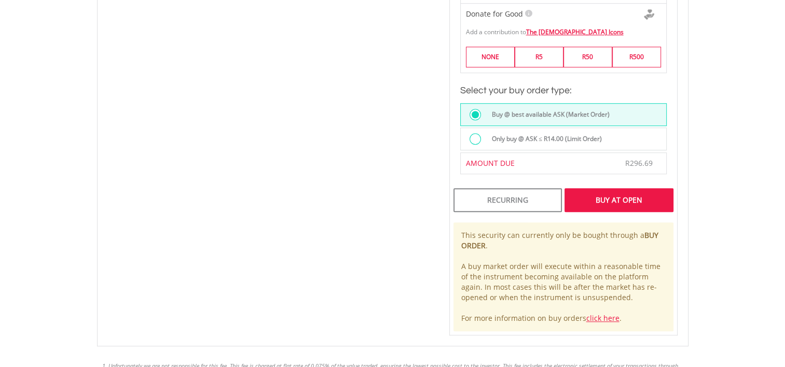
scroll to position [727, 0]
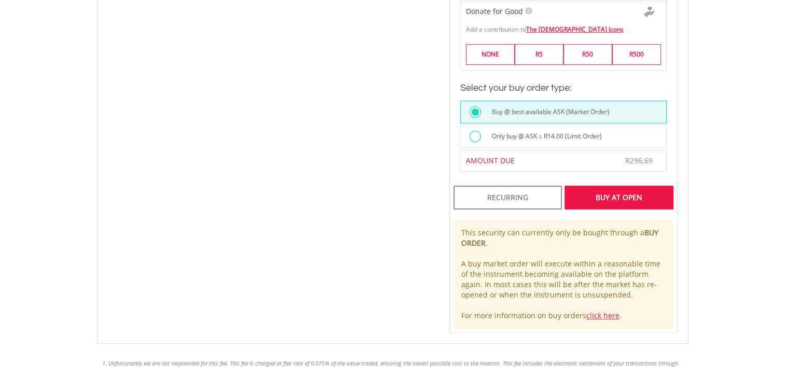
click at [598, 186] on div "Buy At Open" at bounding box center [619, 198] width 108 height 24
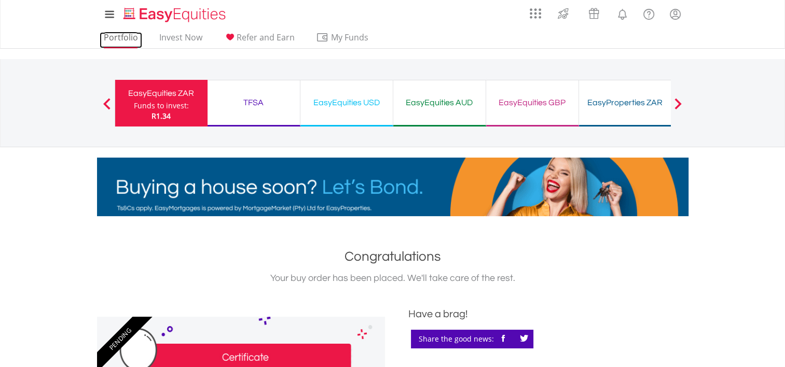
click at [123, 36] on link "Portfolio" at bounding box center [121, 40] width 43 height 16
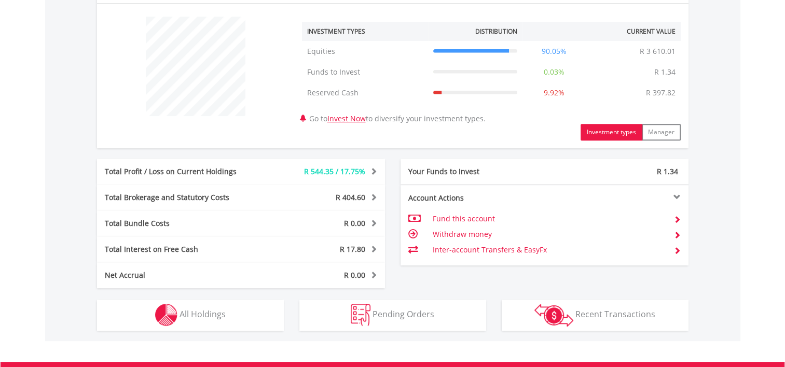
scroll to position [519, 0]
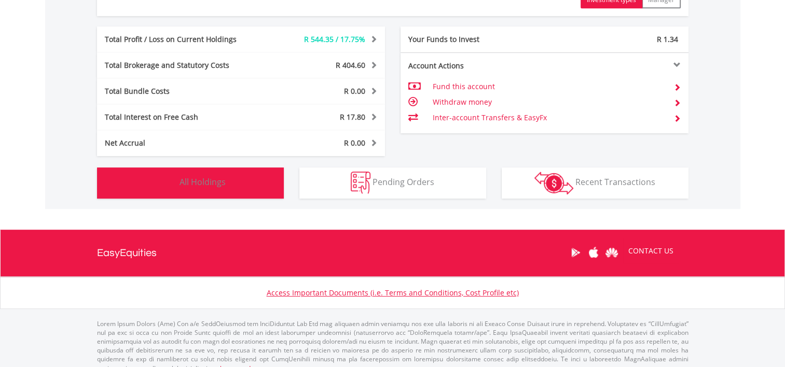
click at [192, 186] on span "All Holdings" at bounding box center [203, 181] width 46 height 11
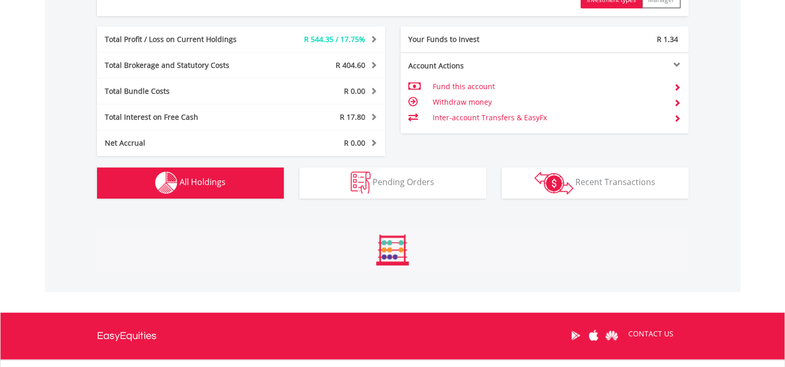
scroll to position [748, 0]
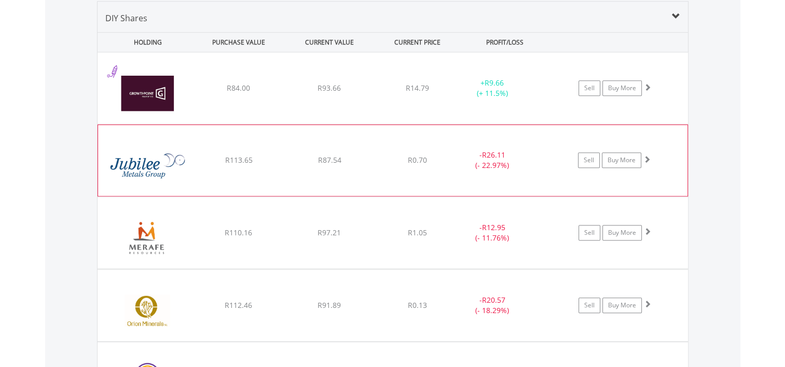
click at [646, 158] on span at bounding box center [646, 159] width 7 height 7
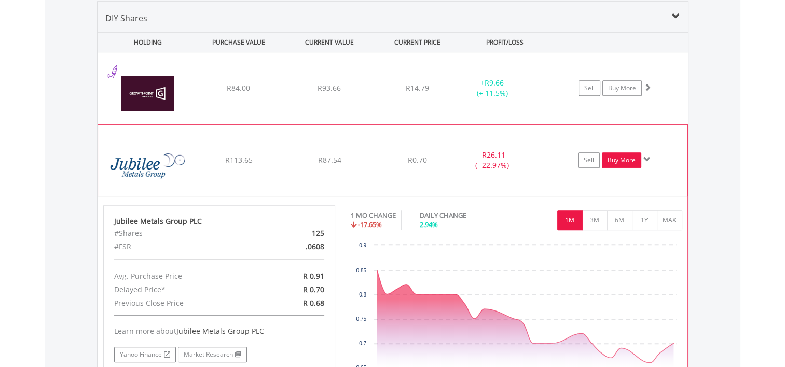
click at [619, 160] on link "Buy More" at bounding box center [621, 161] width 39 height 16
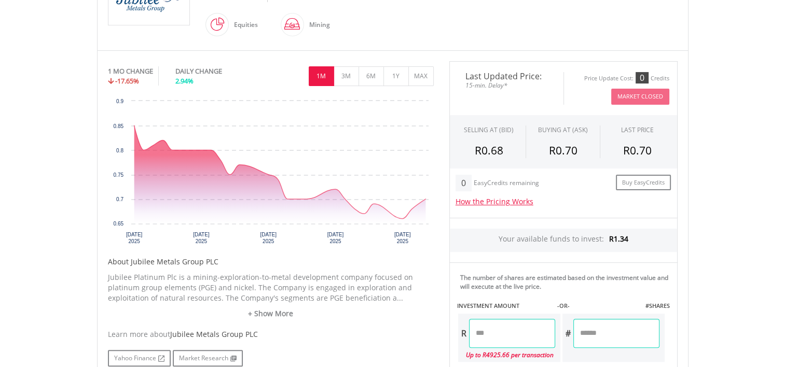
scroll to position [363, 0]
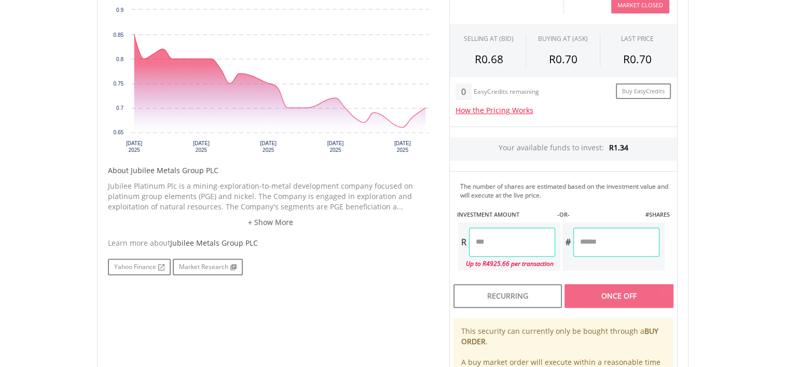
click at [542, 232] on input "number" at bounding box center [512, 242] width 86 height 29
type input "*"
type input "****"
click at [606, 235] on div "Last Updated Price: 15-min. Delay* Price Update Cost: 0 Credits Market Closed S…" at bounding box center [564, 201] width 244 height 462
type input "******"
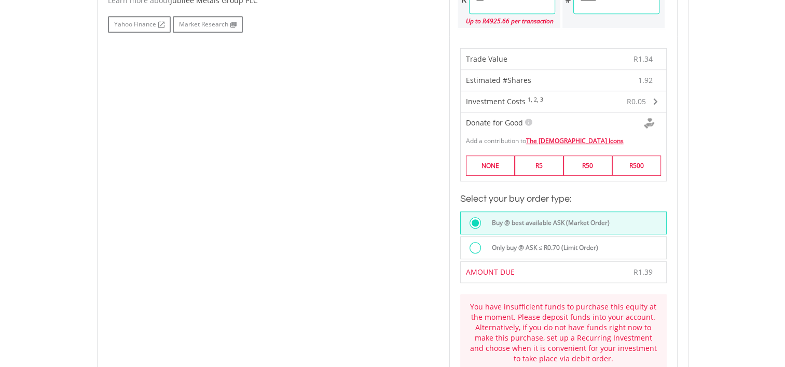
scroll to position [519, 0]
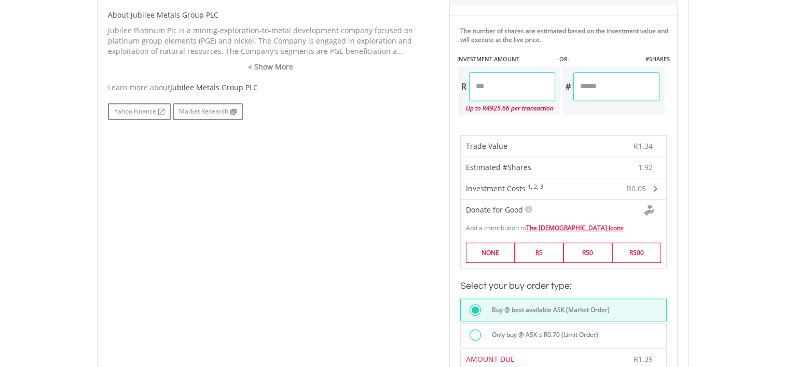
click at [493, 86] on input "****" at bounding box center [512, 86] width 86 height 29
type input "****"
click at [619, 93] on div "Last Updated Price: 15-min. Delay* Price Update Cost: 0 Credits Market Closed S…" at bounding box center [564, 217] width 244 height 806
type input "******"
click at [501, 84] on input "****" at bounding box center [512, 86] width 86 height 29
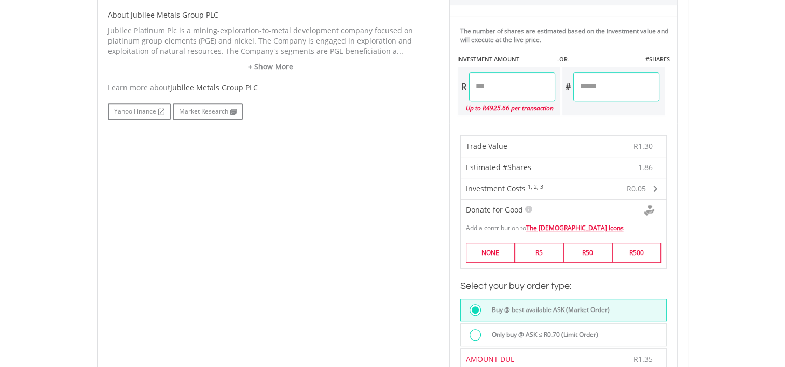
type input "***"
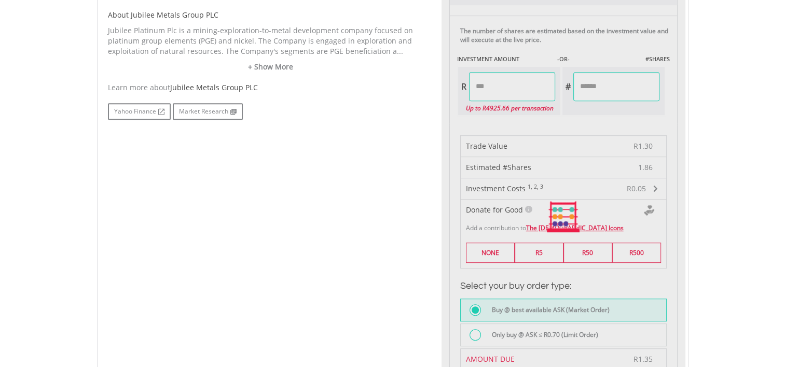
click at [619, 85] on div "Last Updated Price: 15-min. Delay* Price Update Cost: 0 Credits Market Closed S…" at bounding box center [564, 217] width 244 height 806
type input "****"
type input "******"
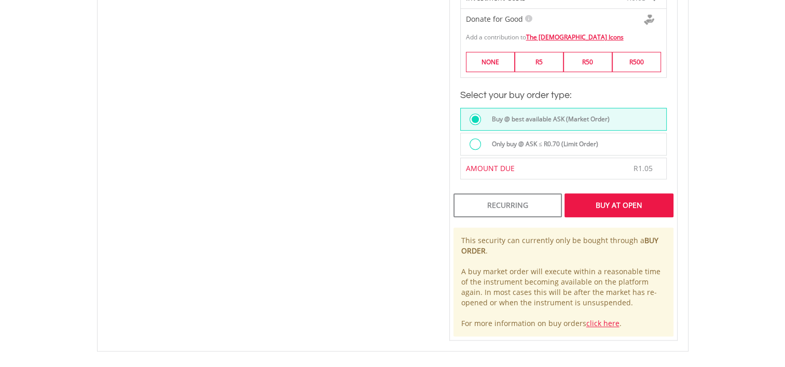
scroll to position [727, 0]
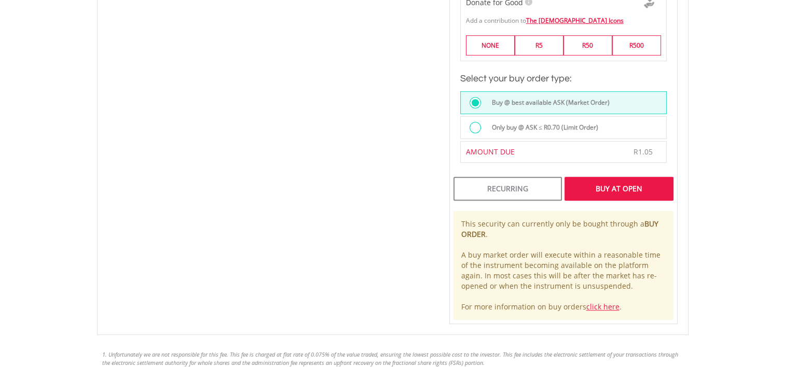
click at [606, 187] on div "Buy At Open" at bounding box center [619, 189] width 108 height 24
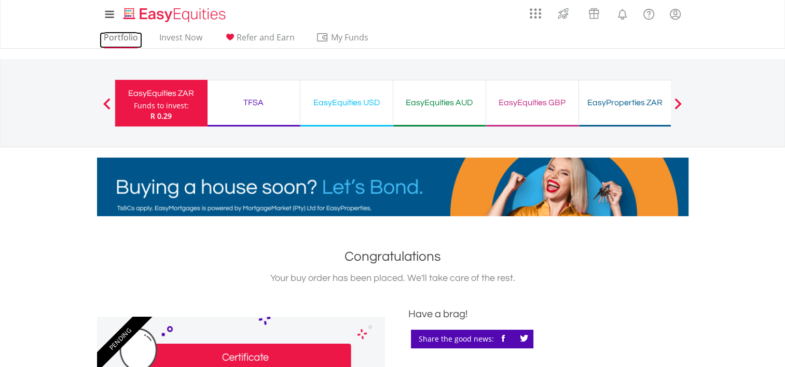
click at [124, 36] on link "Portfolio" at bounding box center [121, 40] width 43 height 16
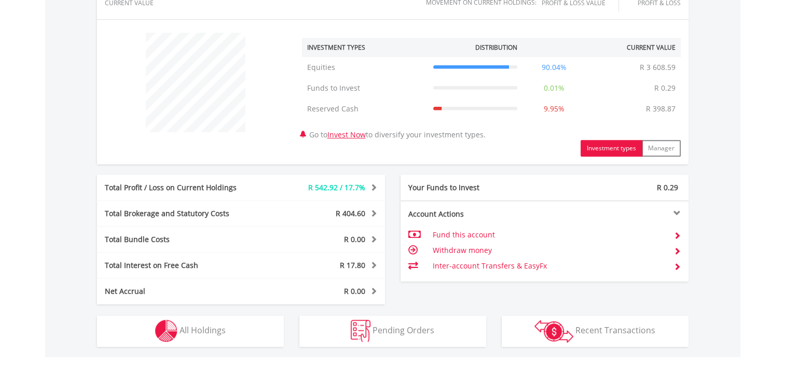
scroll to position [519, 0]
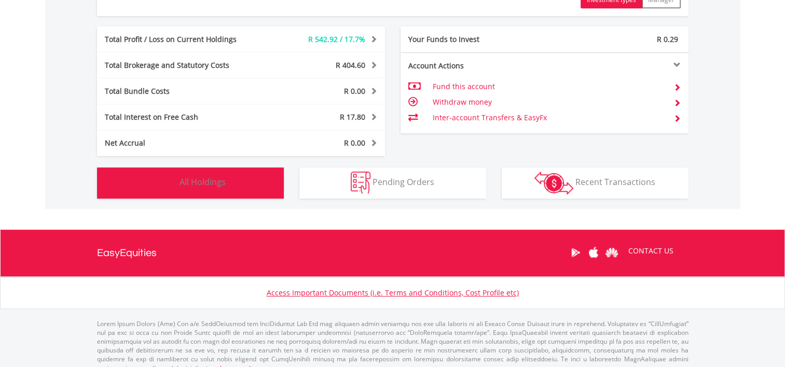
click at [187, 183] on span "All Holdings" at bounding box center [203, 181] width 46 height 11
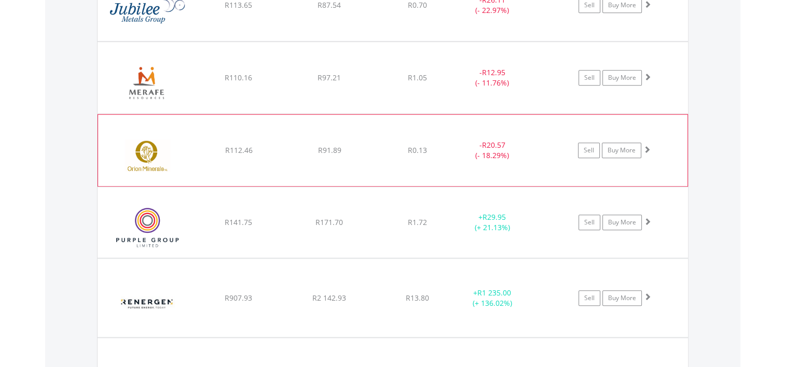
scroll to position [903, 0]
click at [646, 147] on span at bounding box center [646, 148] width 7 height 7
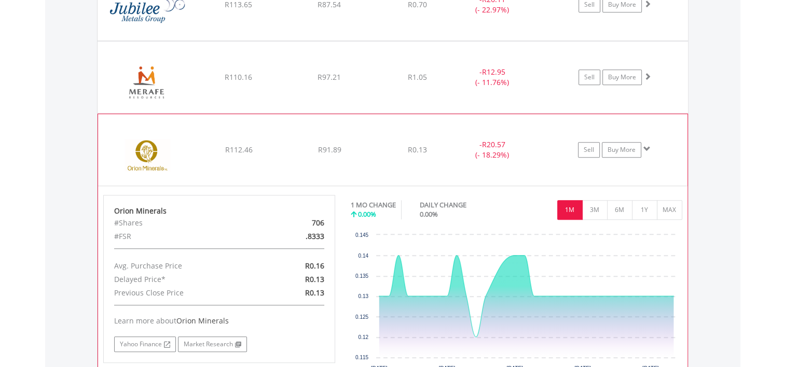
click at [646, 147] on span at bounding box center [646, 148] width 7 height 7
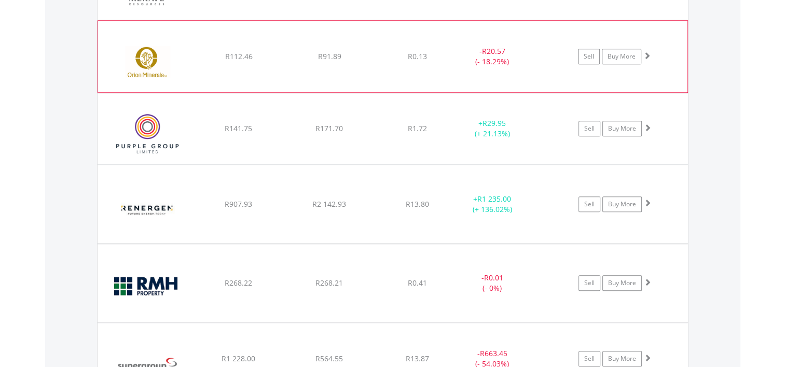
scroll to position [1007, 0]
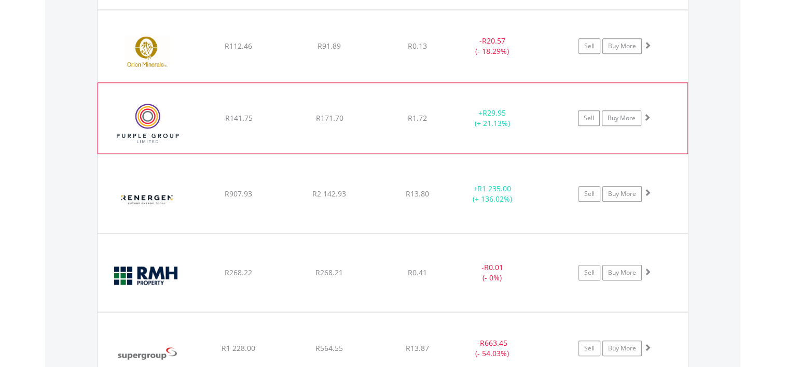
click at [646, 114] on span at bounding box center [646, 117] width 7 height 7
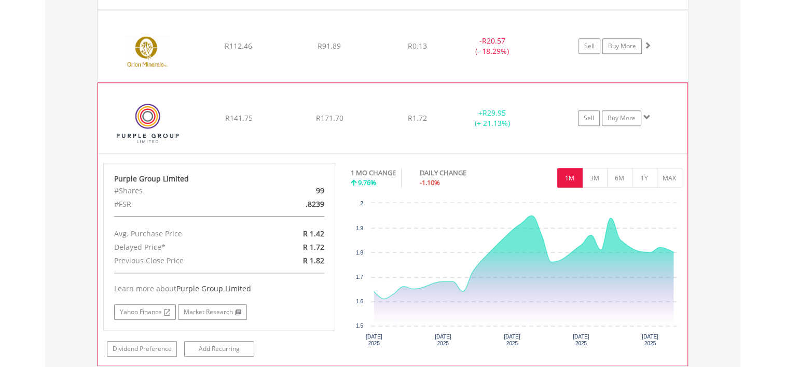
click at [646, 114] on span at bounding box center [646, 117] width 7 height 7
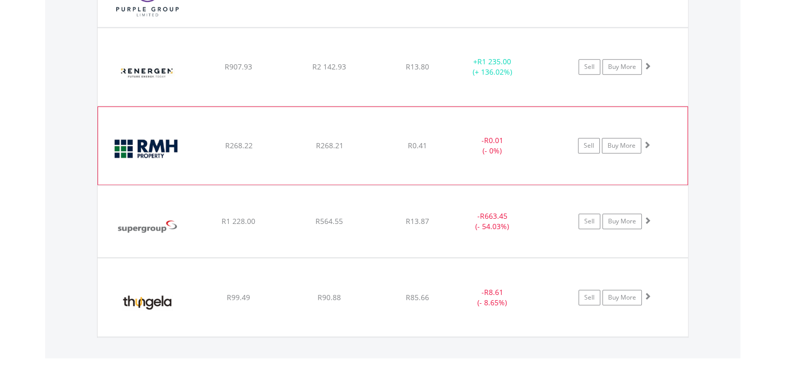
scroll to position [1163, 0]
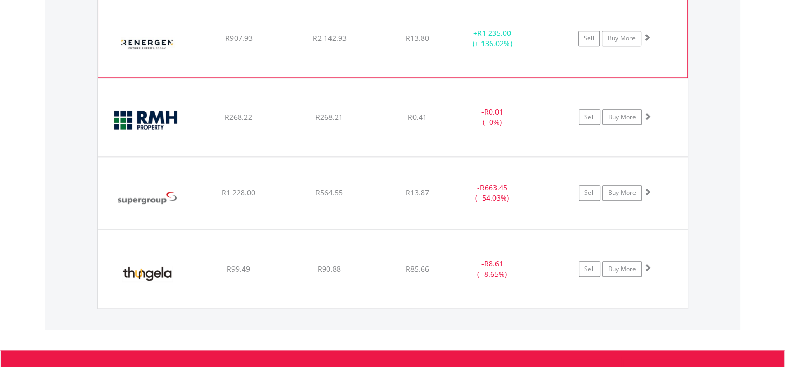
click at [645, 34] on span at bounding box center [646, 37] width 7 height 7
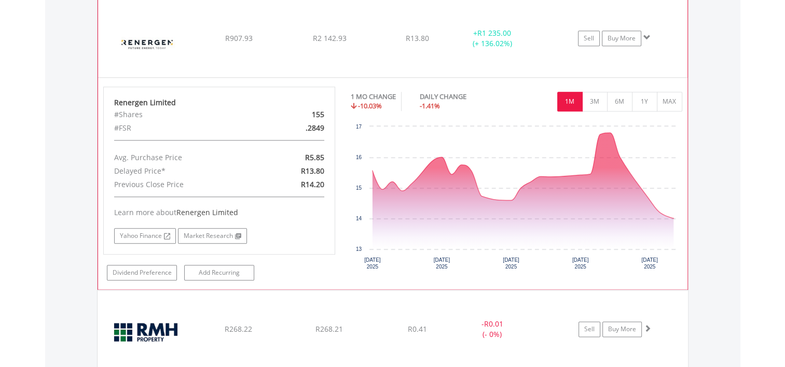
click at [647, 34] on span at bounding box center [646, 37] width 7 height 7
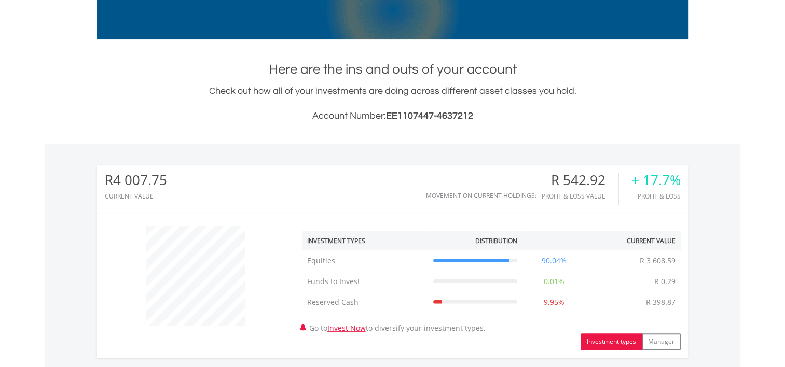
scroll to position [0, 0]
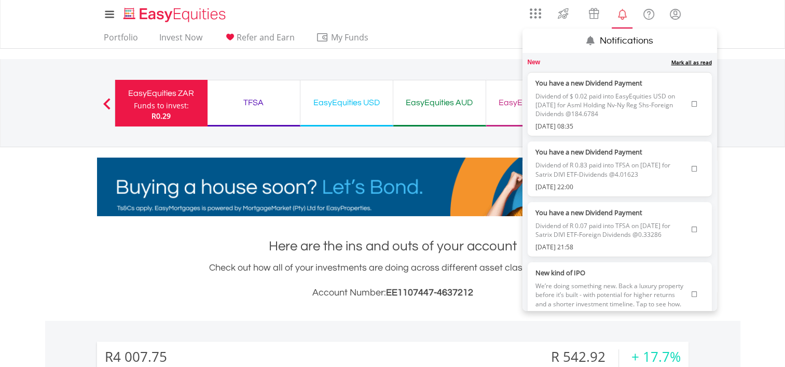
click at [621, 18] on lord-icon "Notifications" at bounding box center [622, 14] width 13 height 13
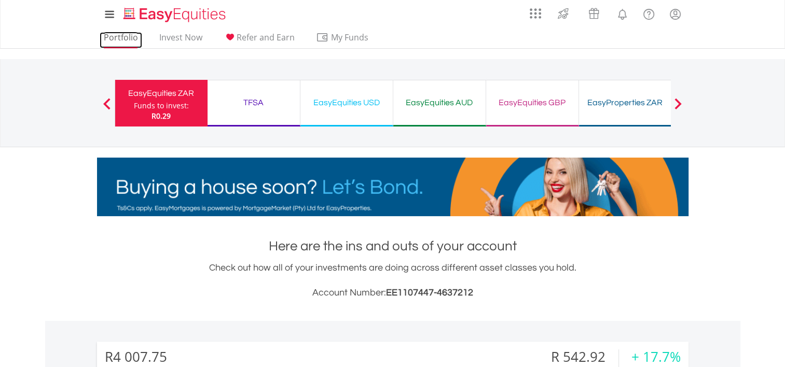
click at [129, 39] on link "Portfolio" at bounding box center [121, 40] width 43 height 16
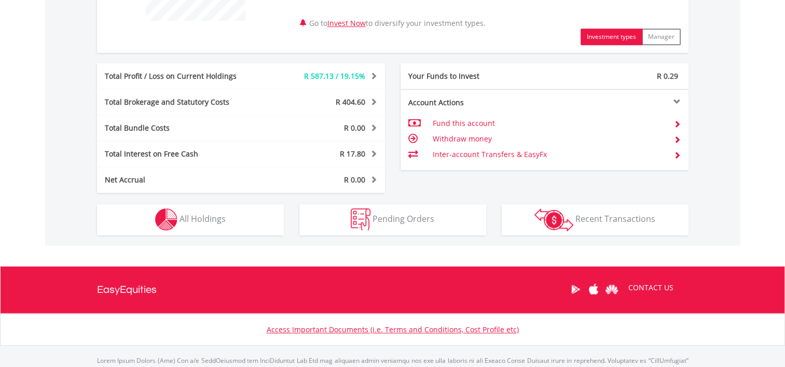
scroll to position [519, 0]
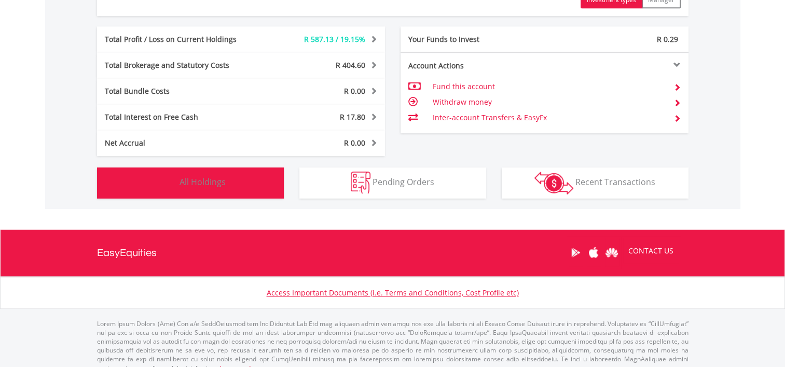
click at [258, 176] on button "Holdings All Holdings" at bounding box center [190, 183] width 187 height 31
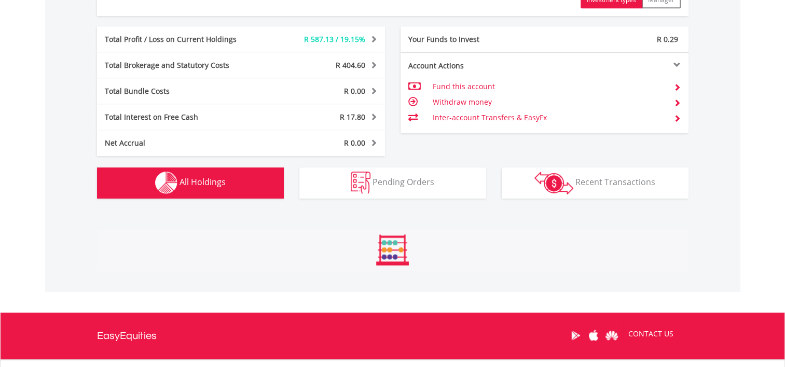
scroll to position [748, 0]
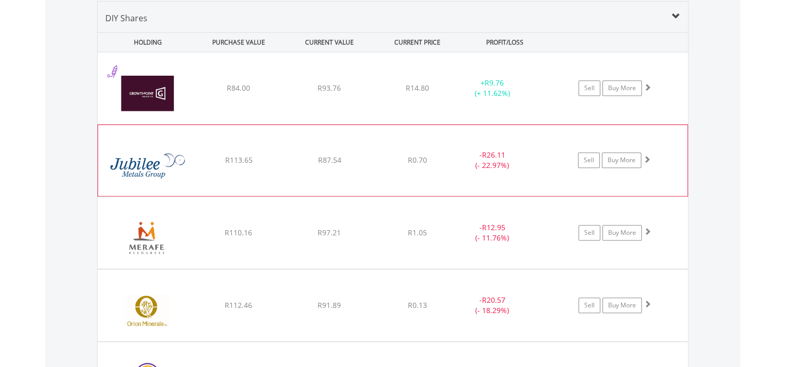
click at [649, 157] on span at bounding box center [646, 159] width 7 height 7
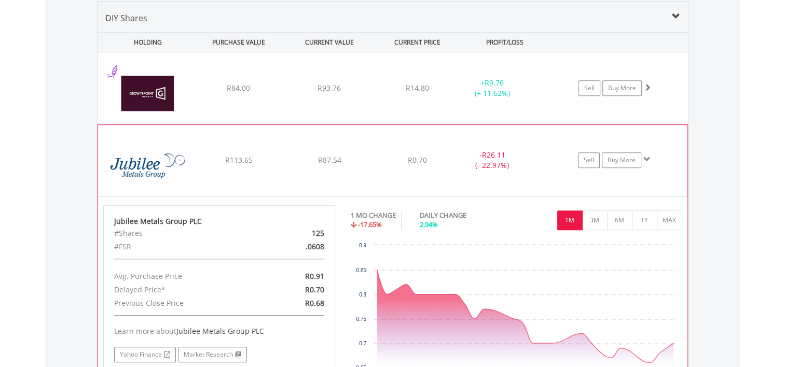
click at [649, 157] on span at bounding box center [646, 159] width 7 height 7
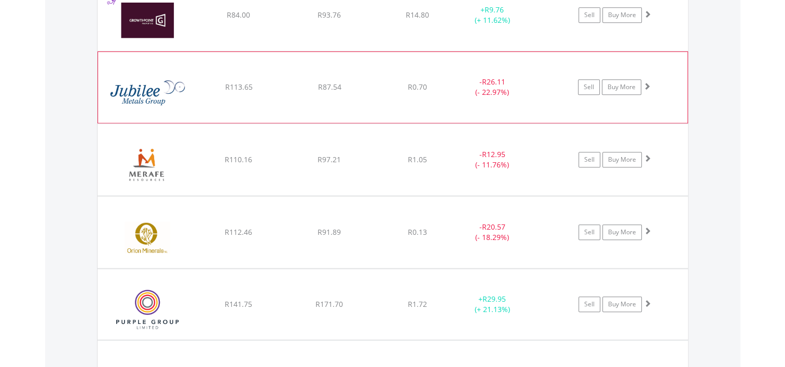
scroll to position [852, 0]
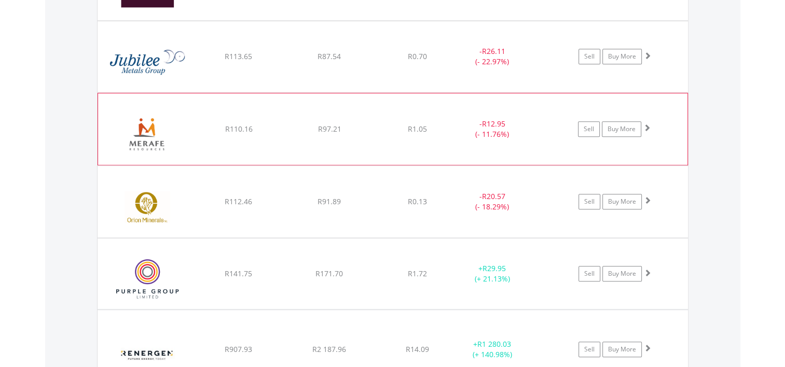
click at [647, 127] on span at bounding box center [646, 127] width 7 height 7
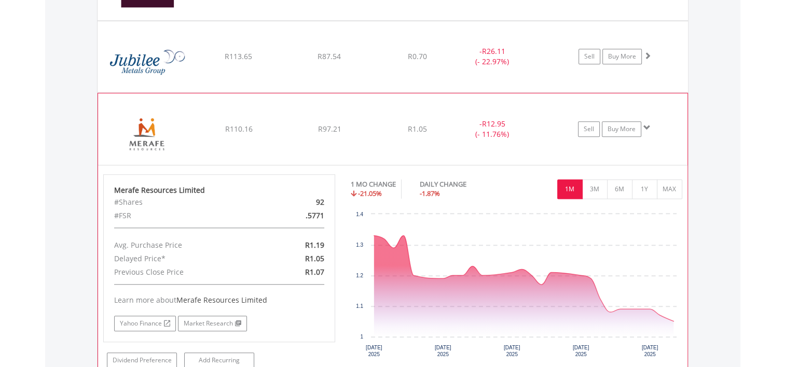
click at [647, 127] on span at bounding box center [646, 127] width 7 height 7
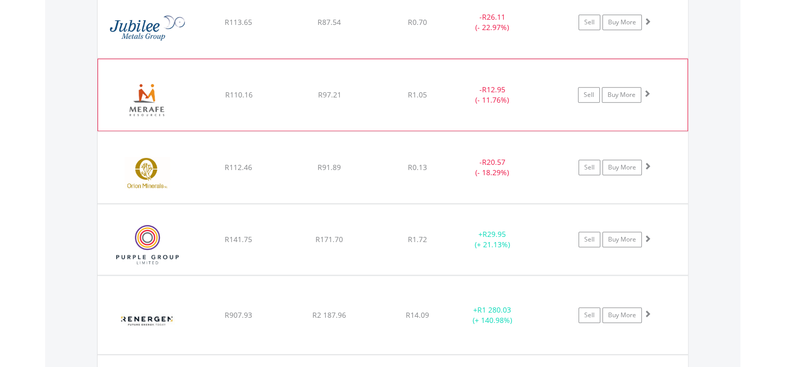
scroll to position [903, 0]
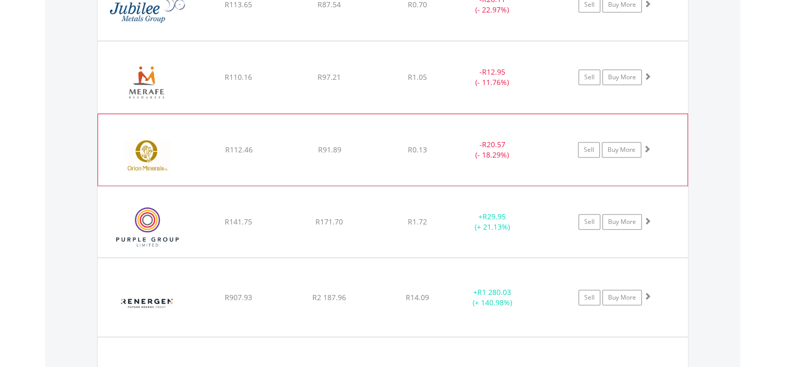
click at [646, 149] on span at bounding box center [646, 148] width 7 height 7
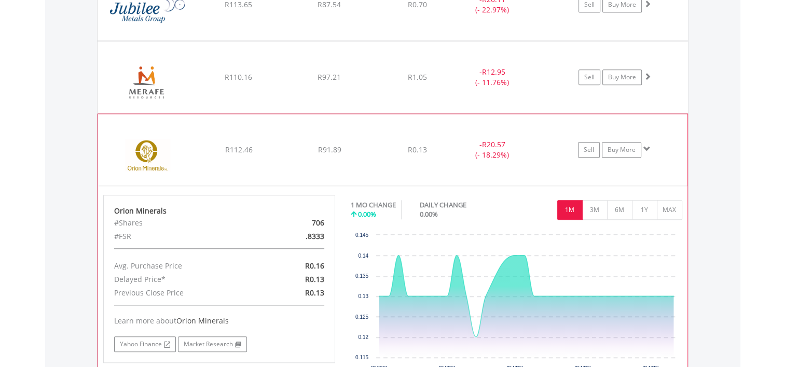
click at [646, 148] on span at bounding box center [646, 148] width 7 height 7
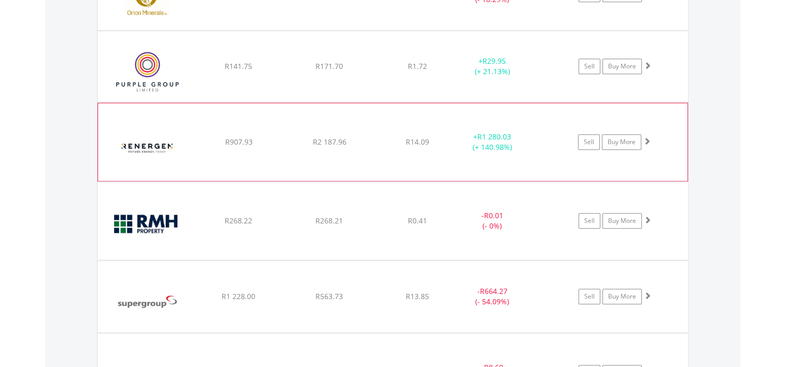
scroll to position [1111, 0]
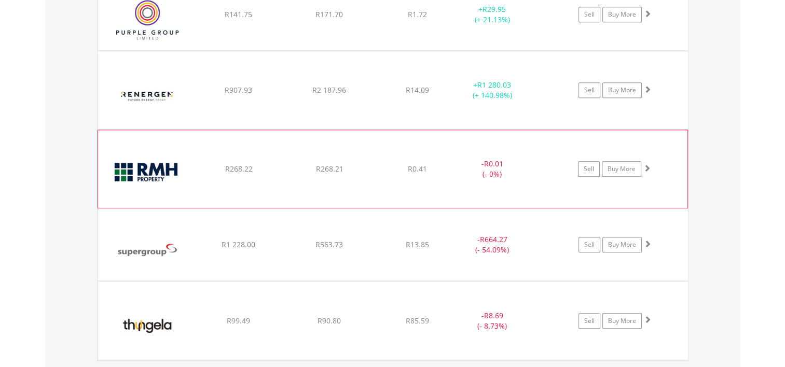
click at [645, 167] on span at bounding box center [646, 168] width 7 height 7
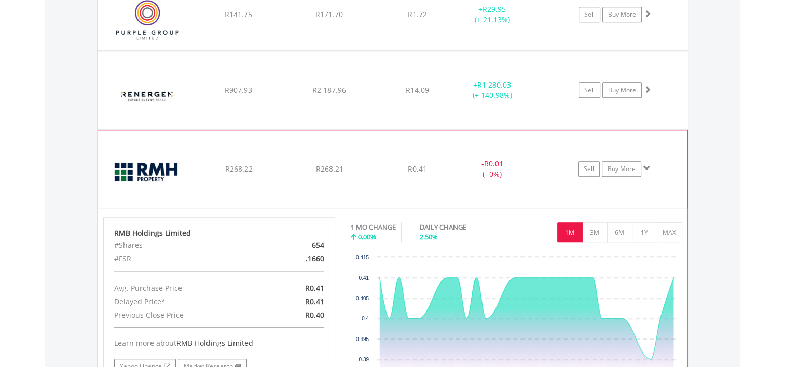
click at [645, 167] on span at bounding box center [646, 168] width 7 height 7
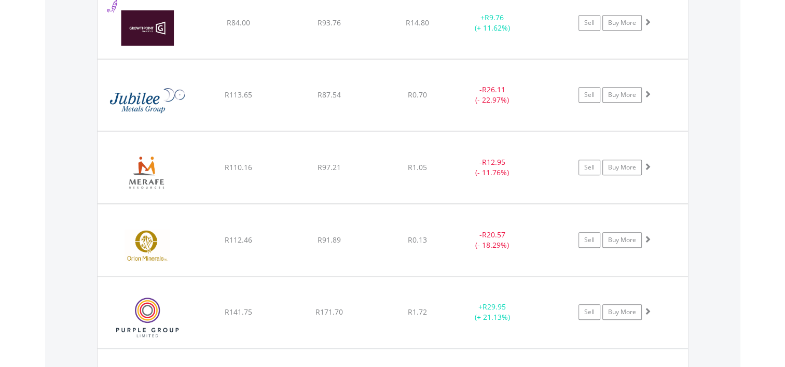
scroll to position [748, 0]
